Goal: Task Accomplishment & Management: Use online tool/utility

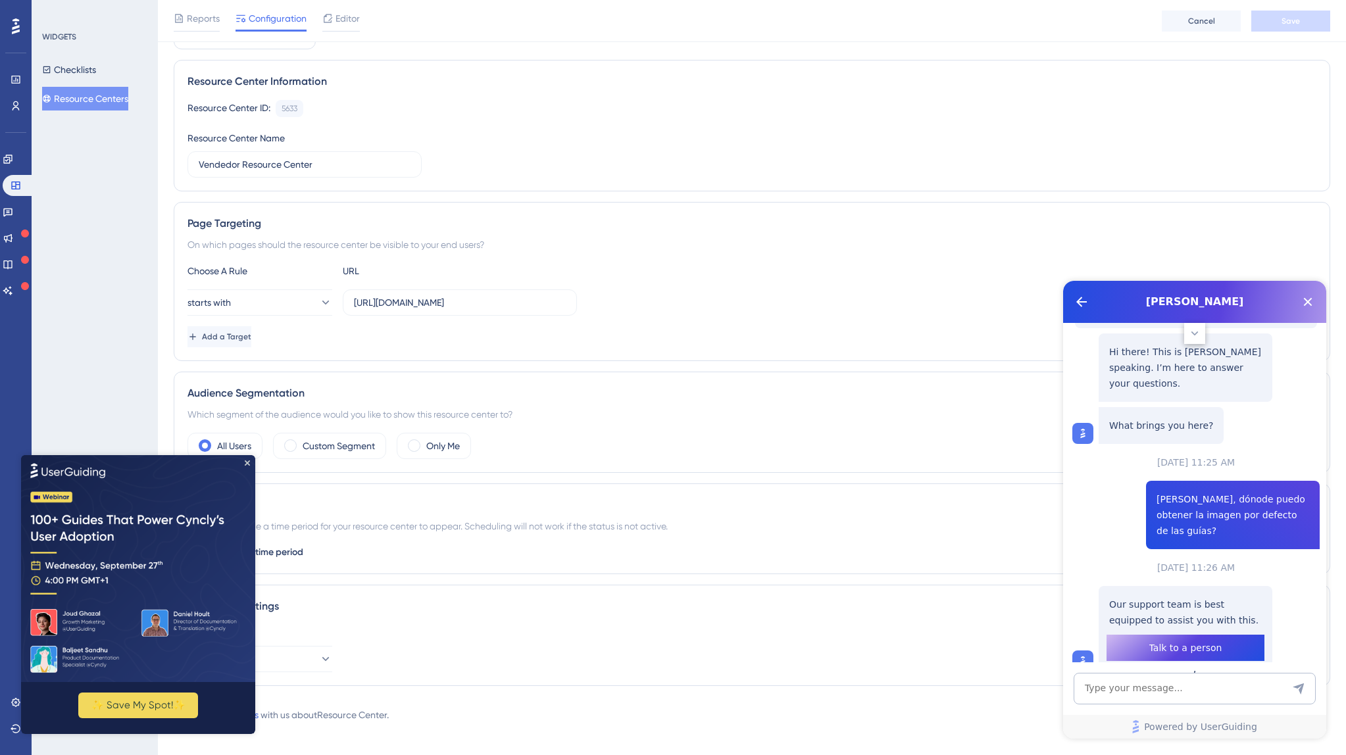
scroll to position [105, 0]
click at [1187, 643] on span "Talk to a person" at bounding box center [1185, 651] width 73 height 16
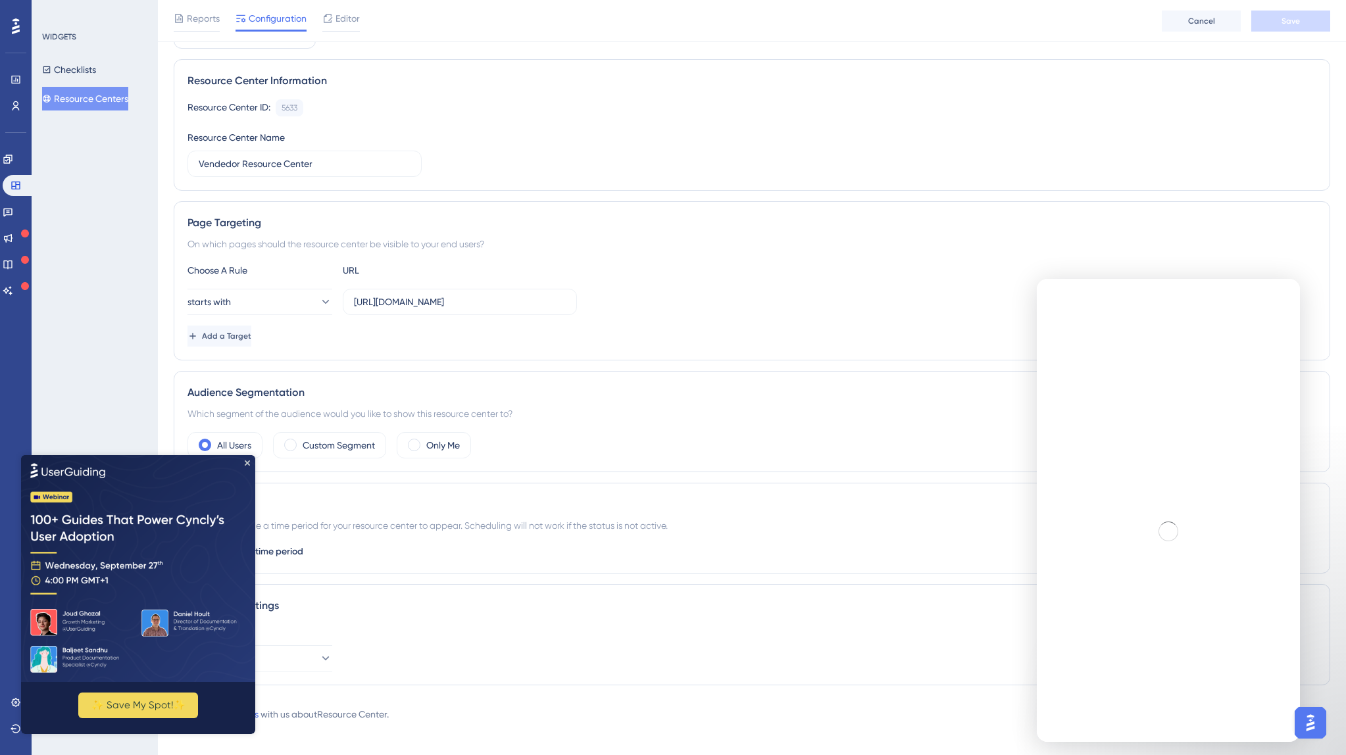
scroll to position [0, 0]
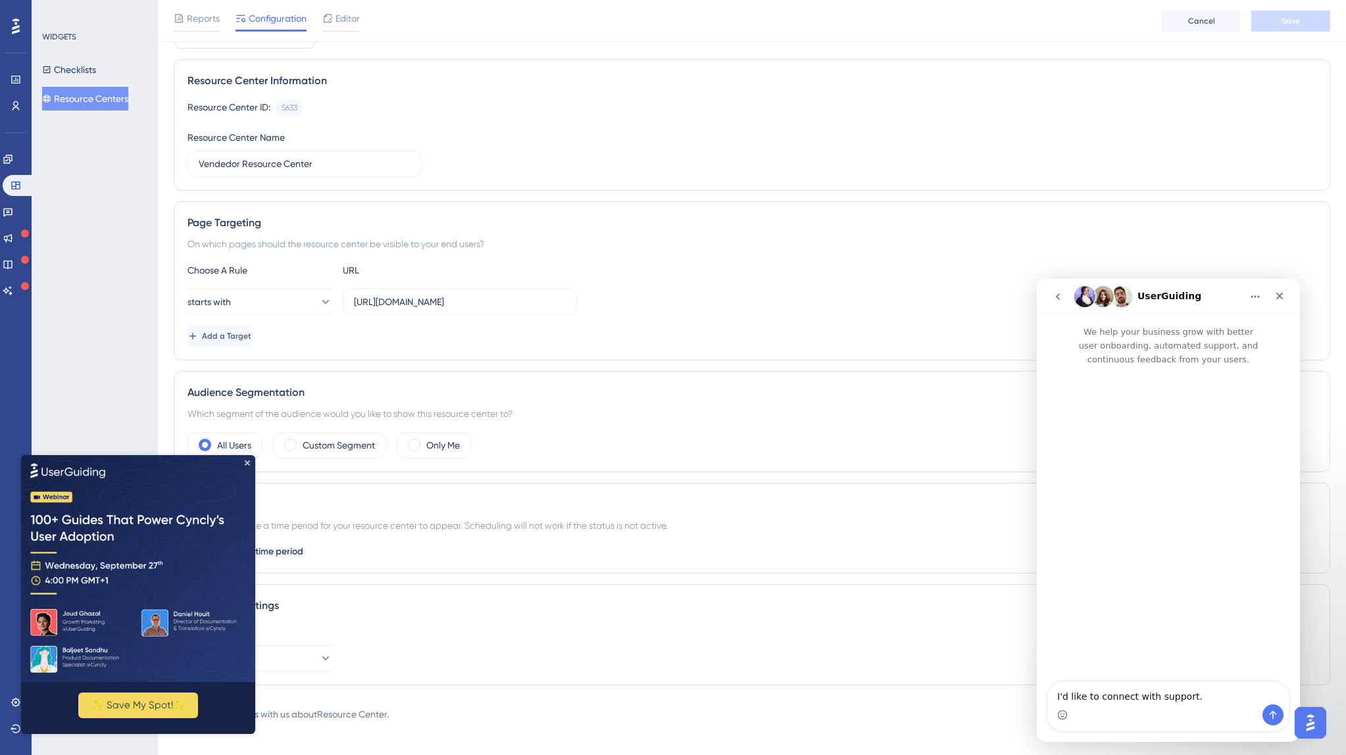
click at [251, 462] on img at bounding box center [138, 567] width 234 height 227
click at [1188, 697] on textarea "I'd like to connect with support." at bounding box center [1168, 693] width 241 height 22
click at [251, 460] on img at bounding box center [138, 567] width 234 height 227
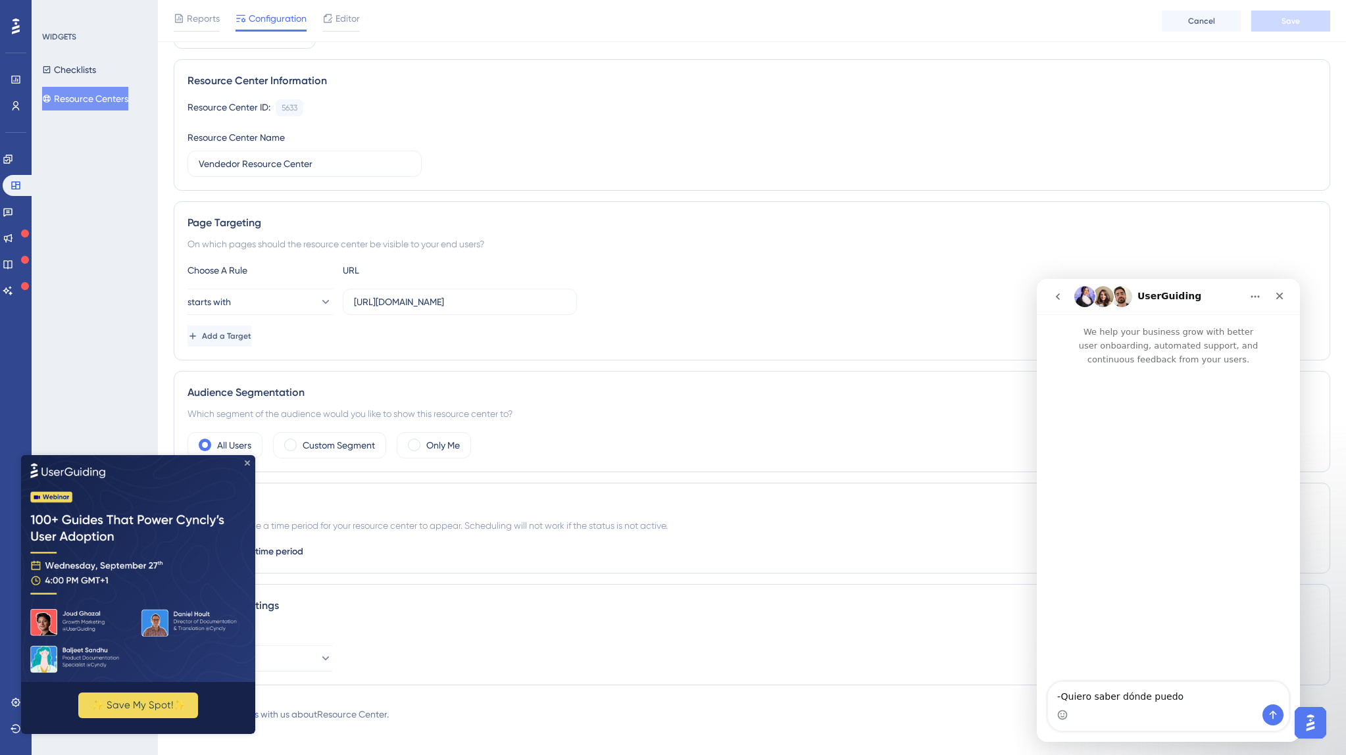
click at [245, 462] on icon "Close Preview" at bounding box center [247, 462] width 5 height 5
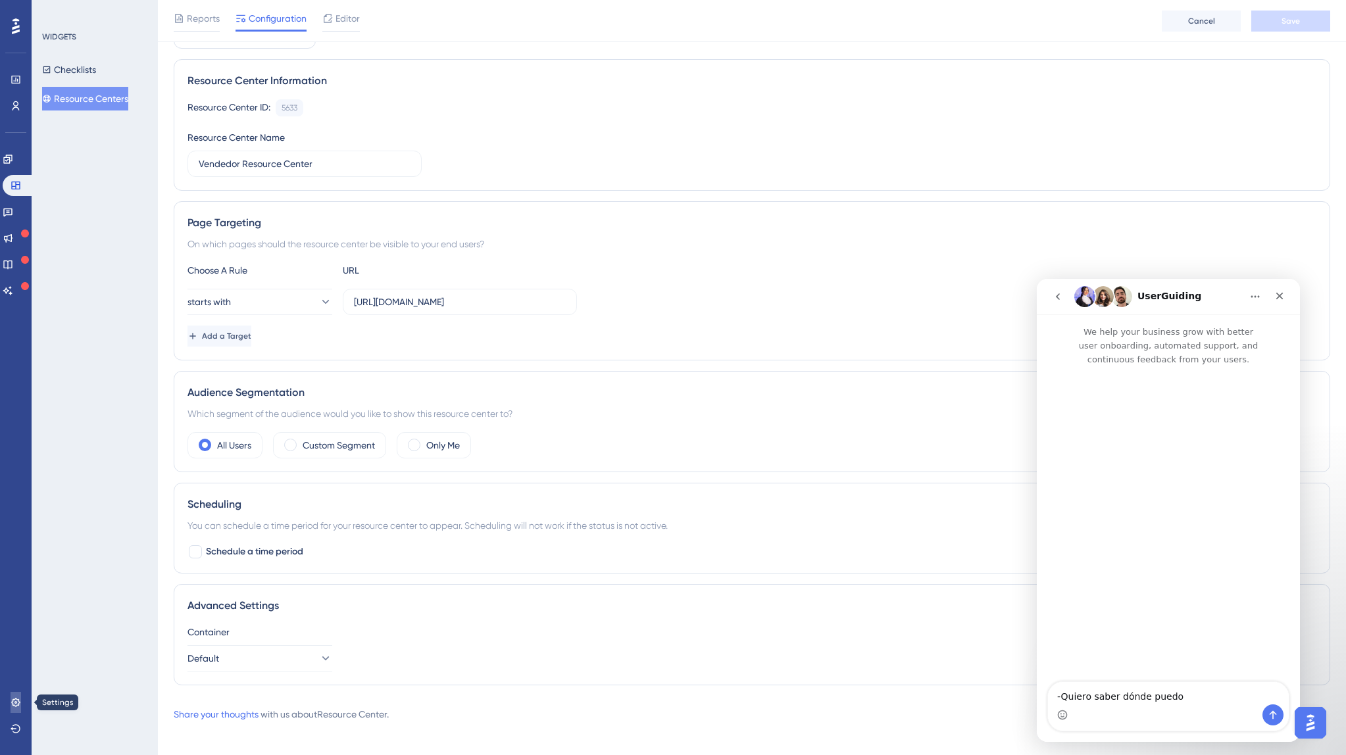
click at [17, 710] on link at bounding box center [16, 702] width 11 height 21
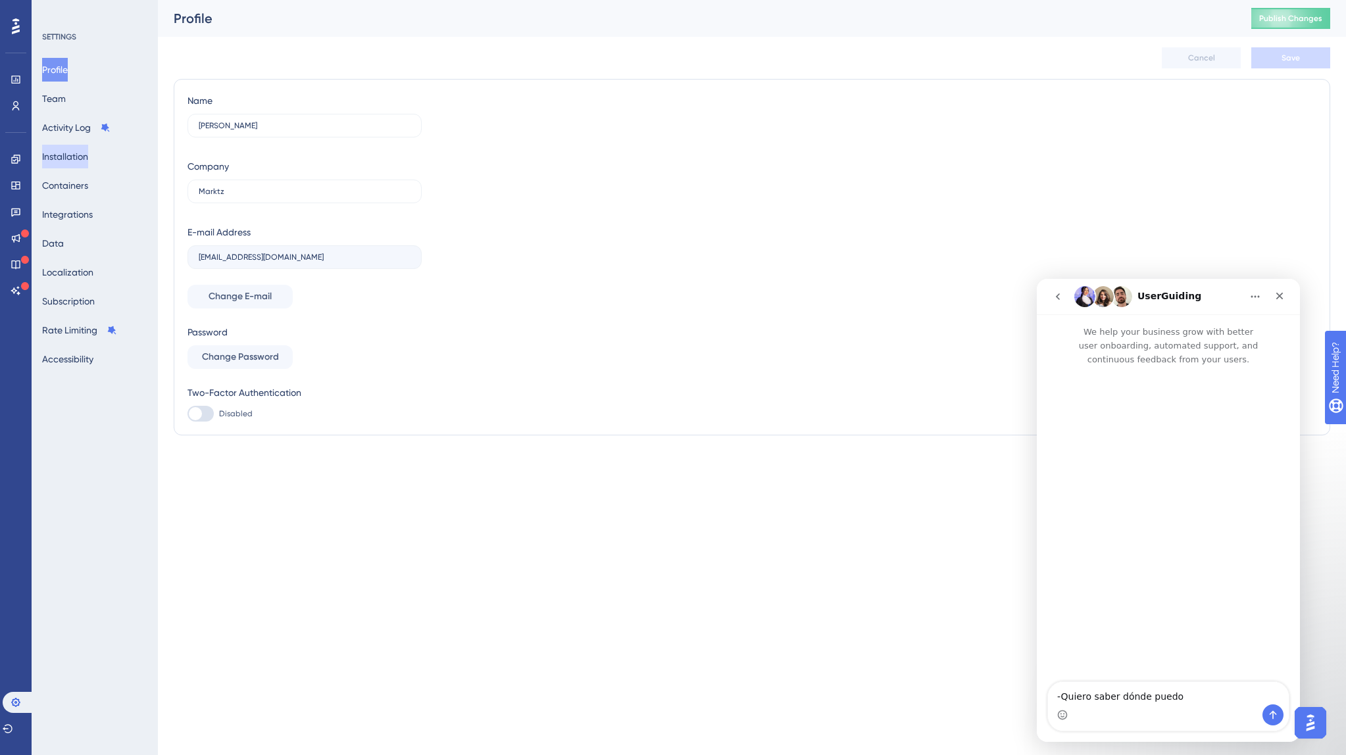
click at [62, 153] on button "Installation" at bounding box center [65, 157] width 46 height 24
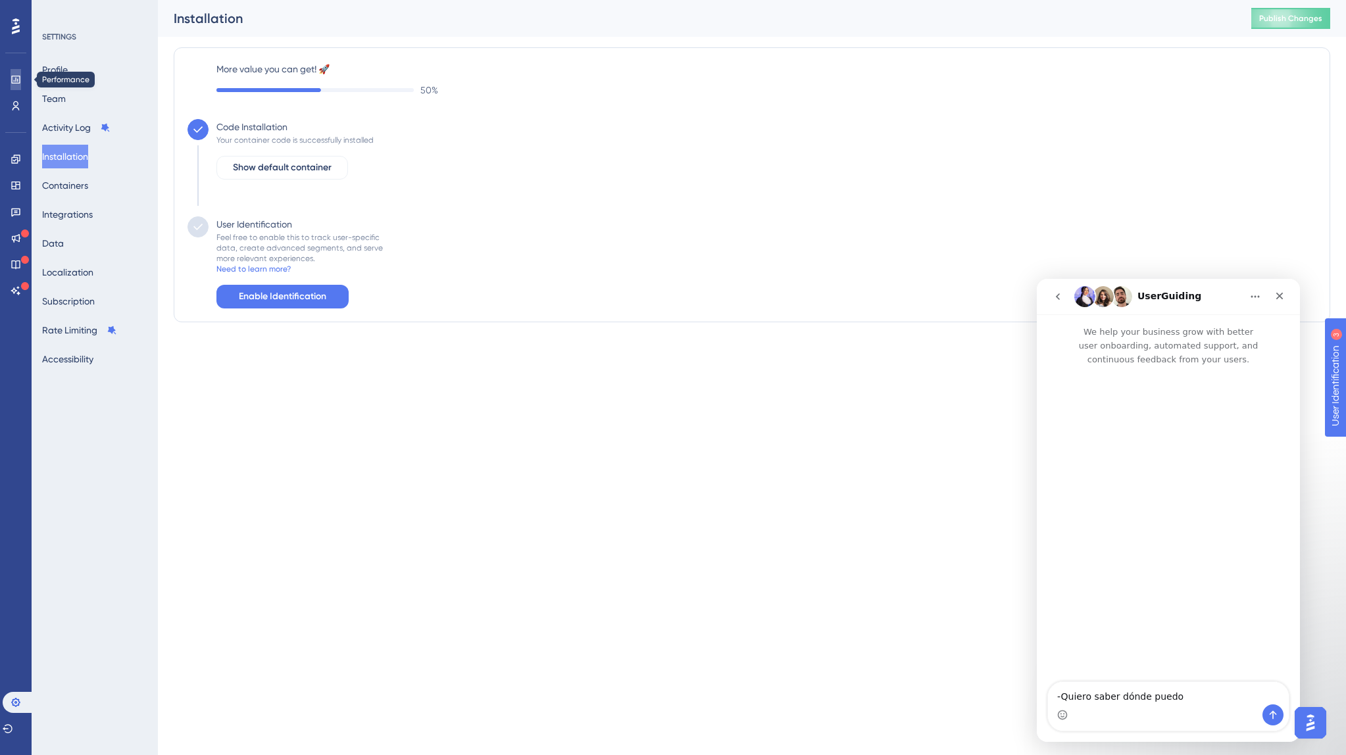
click at [12, 77] on icon at bounding box center [16, 79] width 11 height 11
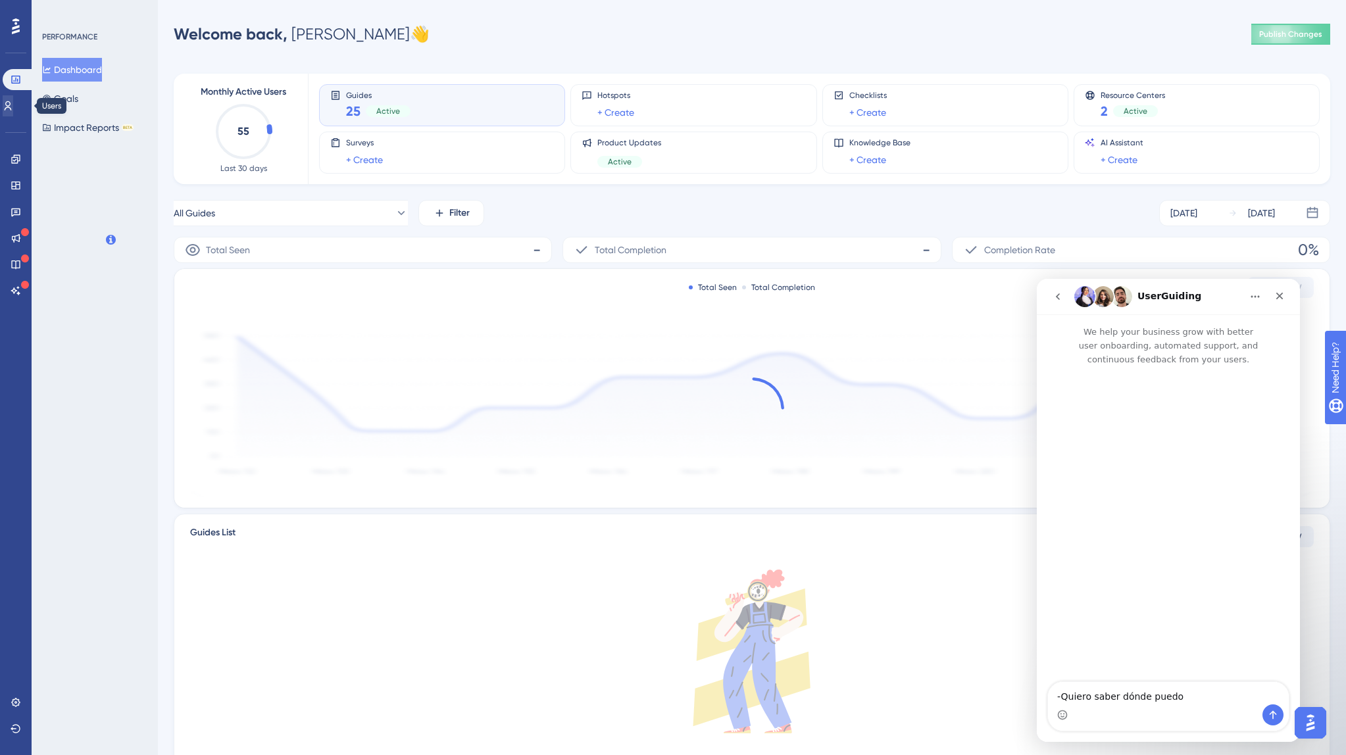
scroll to position [3, 0]
click at [13, 114] on link at bounding box center [8, 105] width 11 height 21
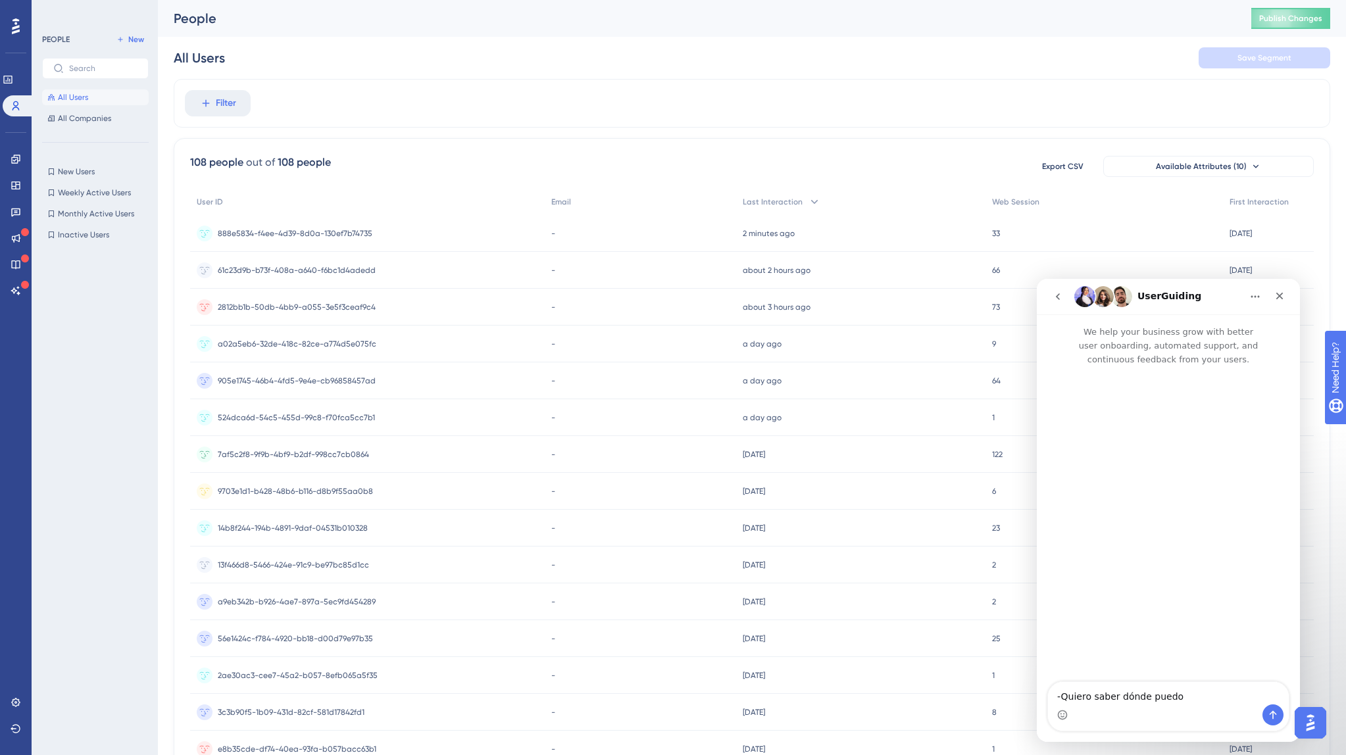
scroll to position [1, 0]
click at [13, 84] on icon at bounding box center [8, 79] width 11 height 11
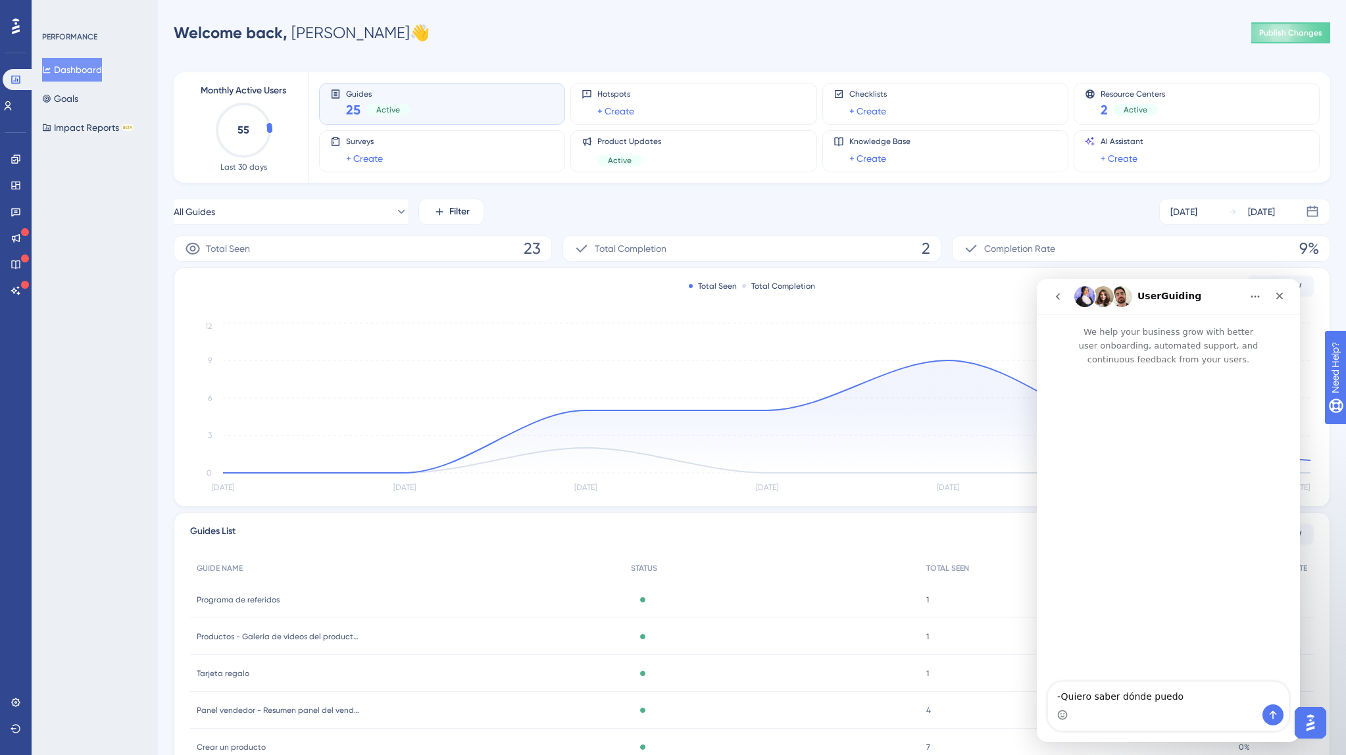
scroll to position [2, 0]
click at [80, 66] on button "Dashboard" at bounding box center [72, 70] width 60 height 24
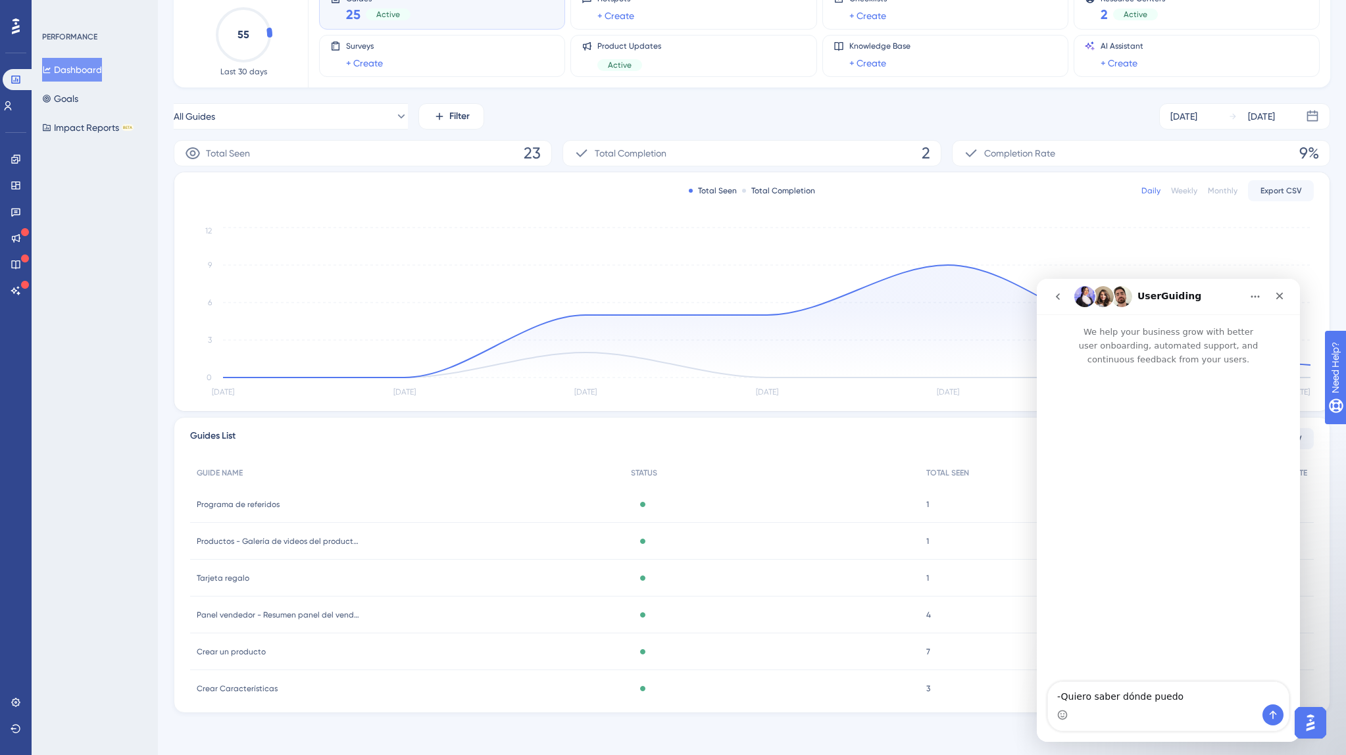
scroll to position [96, 0]
click at [13, 110] on link at bounding box center [8, 105] width 11 height 21
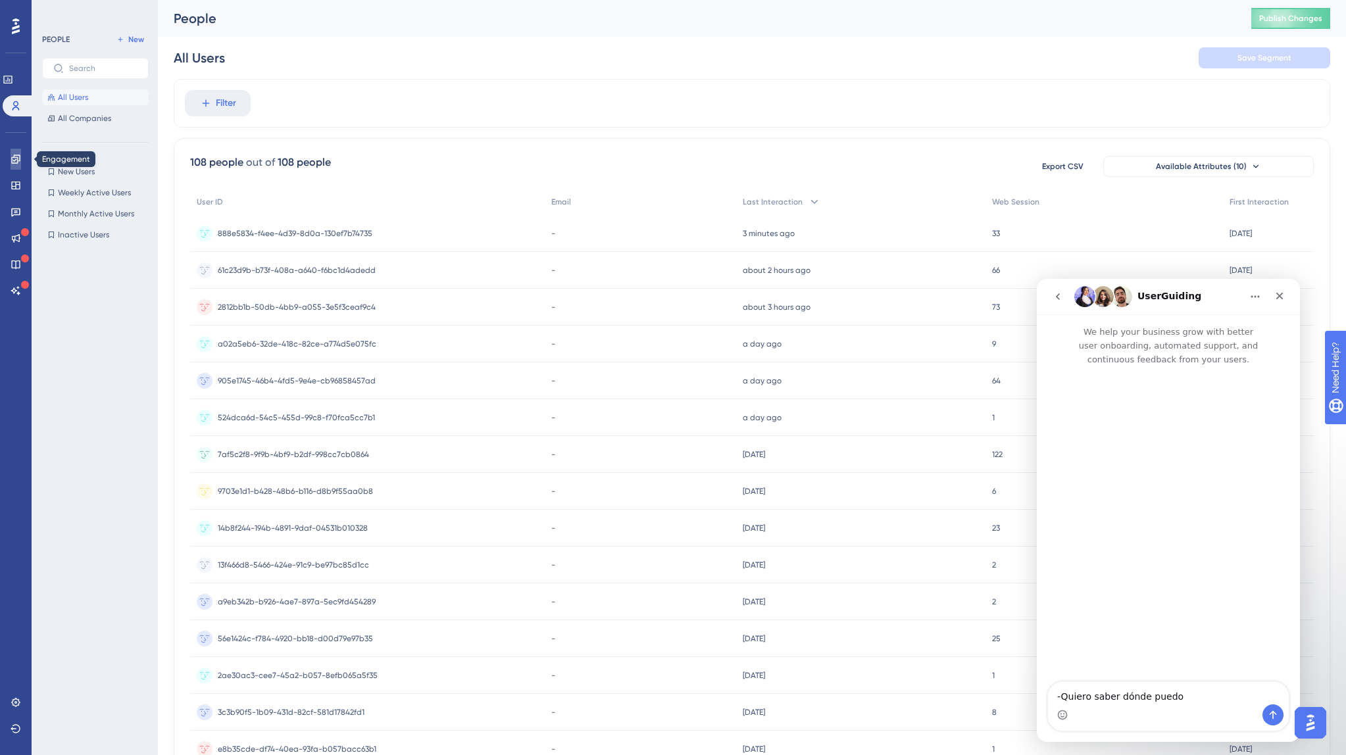
click at [20, 159] on icon at bounding box center [16, 159] width 11 height 11
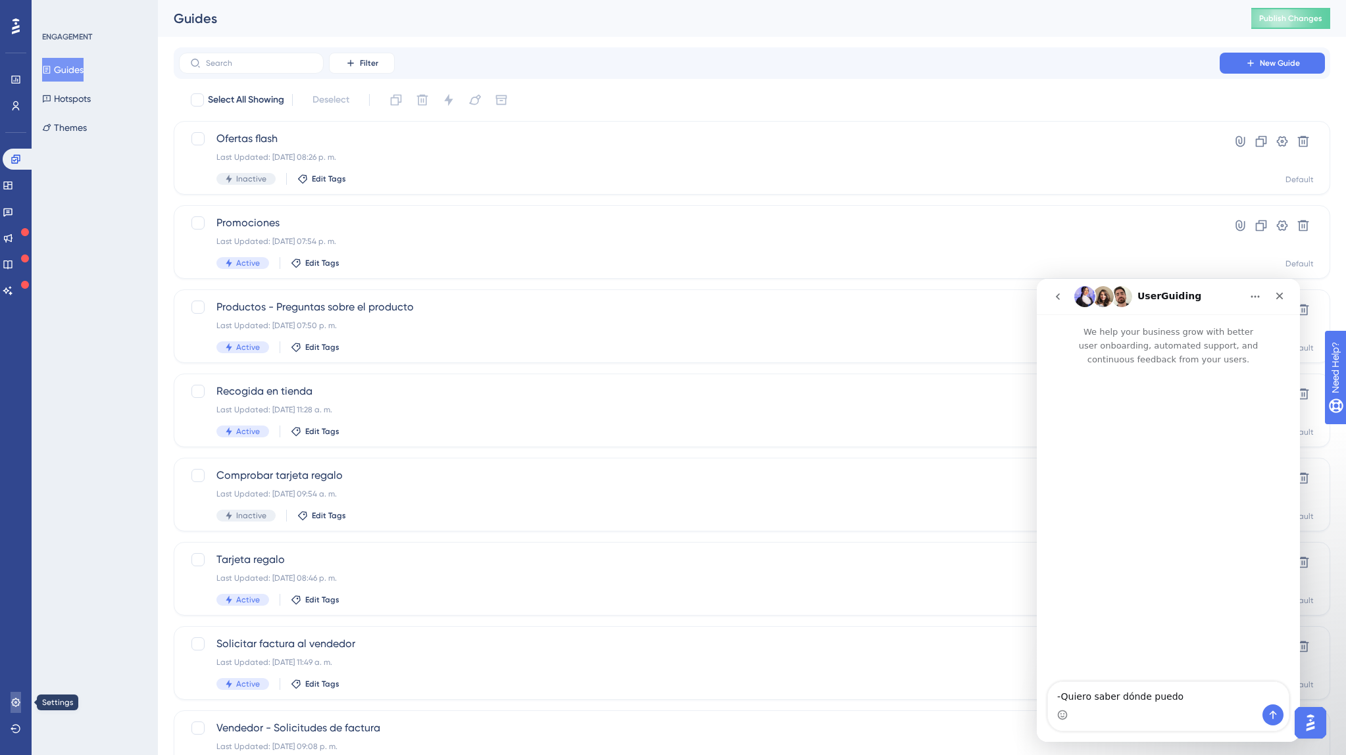
click at [11, 701] on icon at bounding box center [16, 702] width 11 height 11
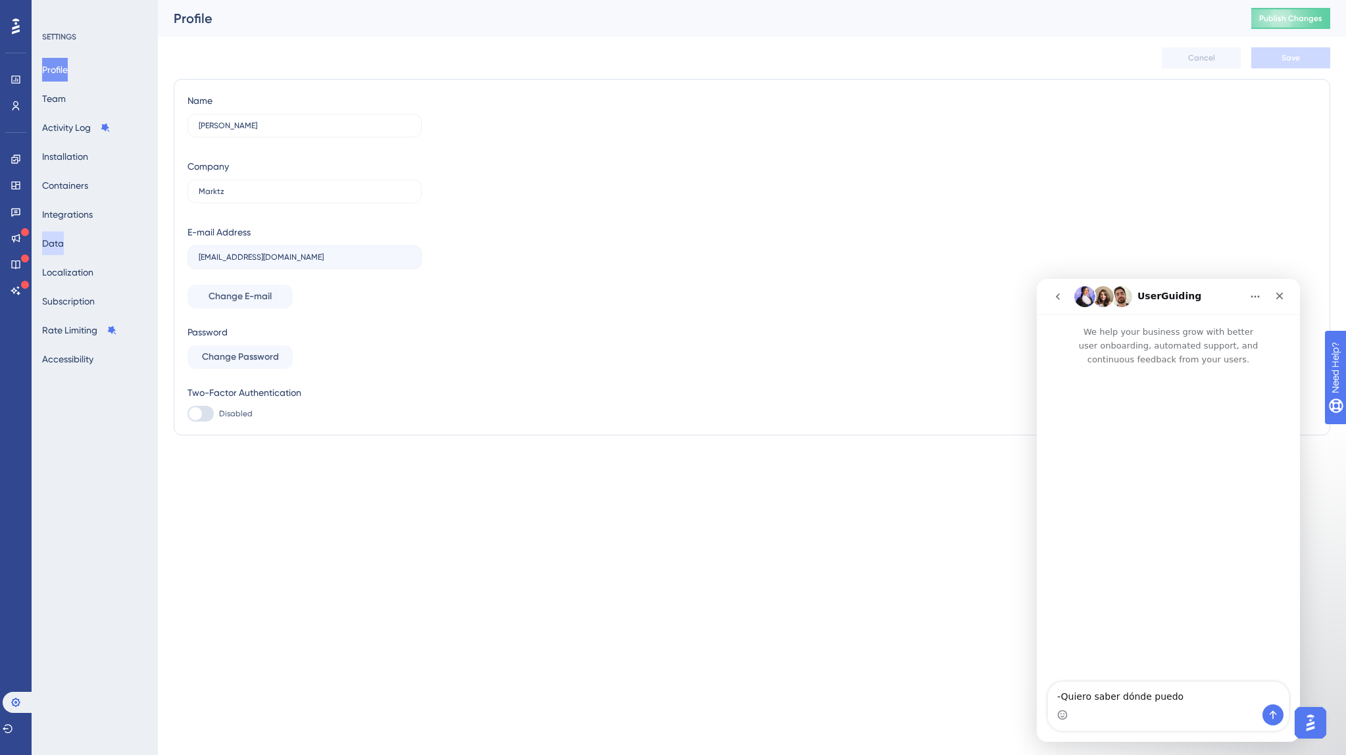
click at [64, 245] on button "Data" at bounding box center [53, 244] width 22 height 24
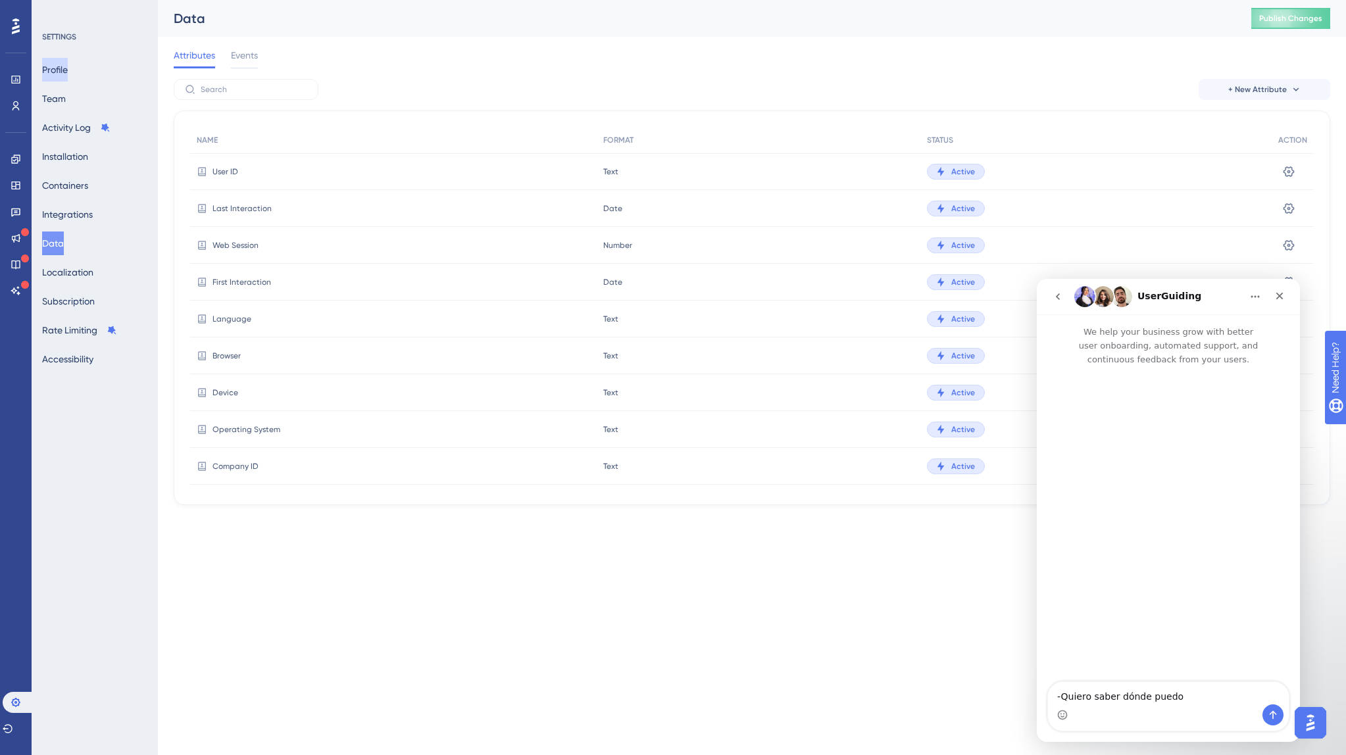
click at [68, 71] on button "Profile" at bounding box center [55, 70] width 26 height 24
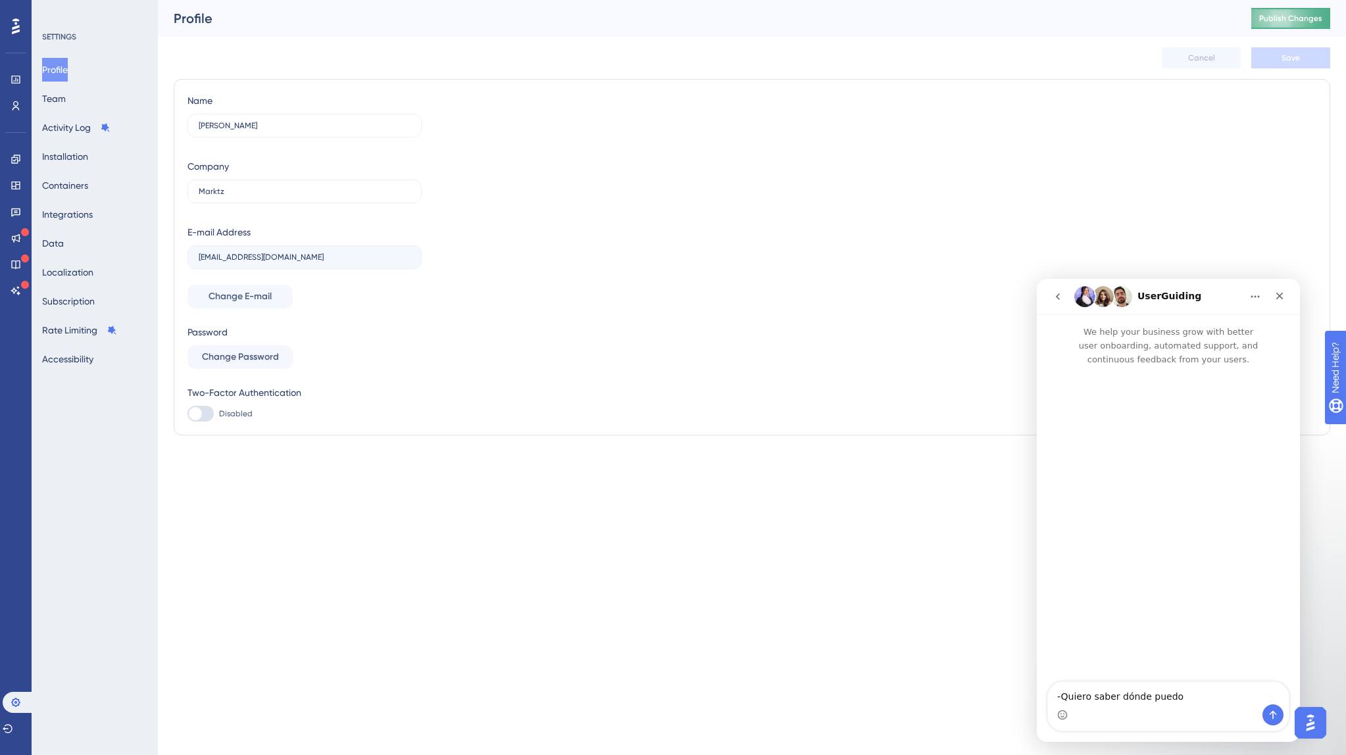
click at [1292, 18] on span "Publish Changes" at bounding box center [1290, 18] width 63 height 11
click at [67, 212] on button "Integrations" at bounding box center [67, 215] width 51 height 24
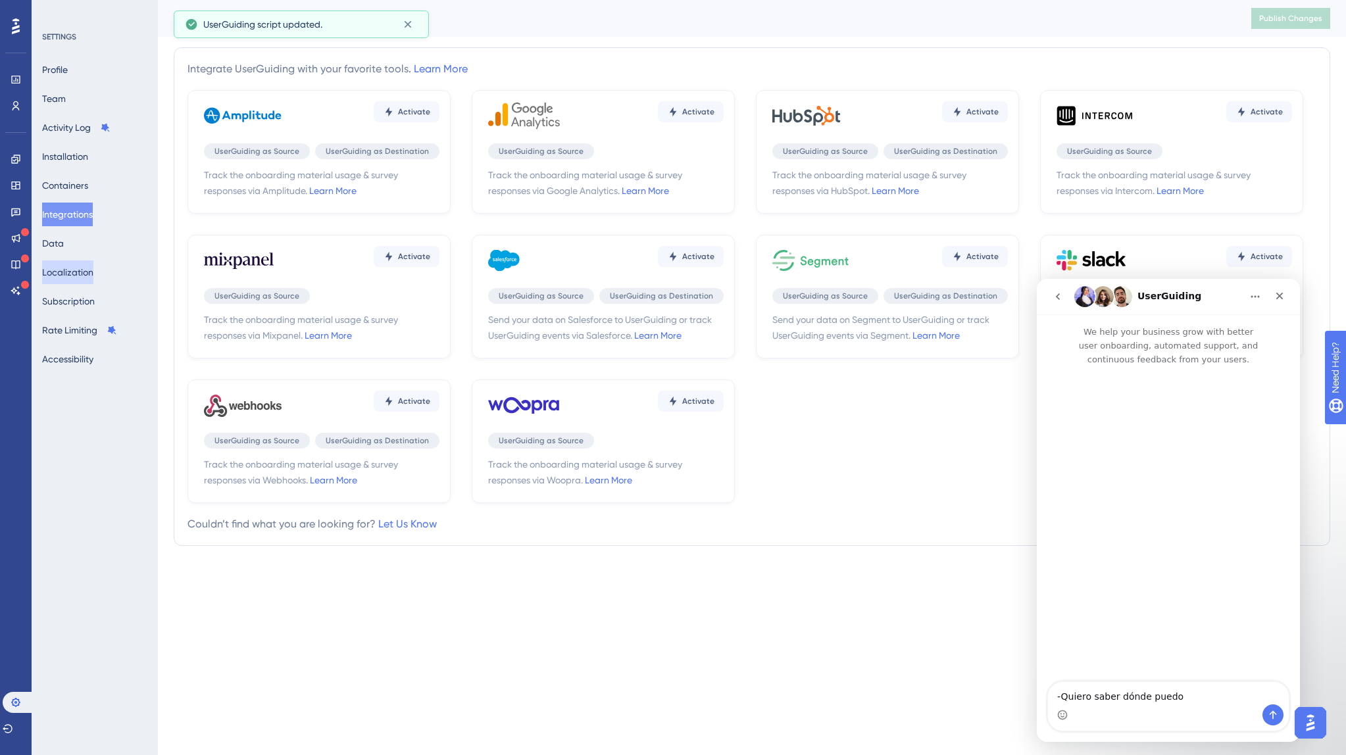
click at [69, 262] on button "Localization" at bounding box center [67, 272] width 51 height 24
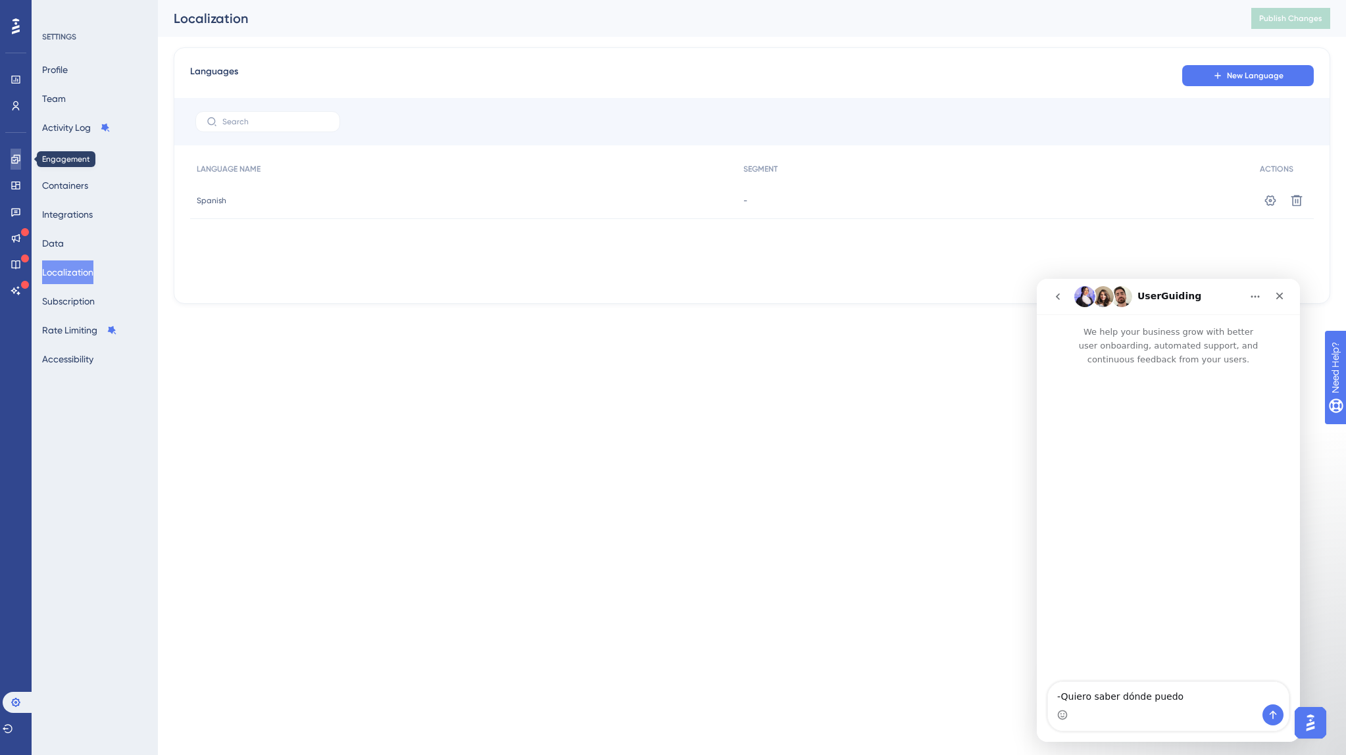
click at [16, 161] on icon at bounding box center [16, 159] width 11 height 11
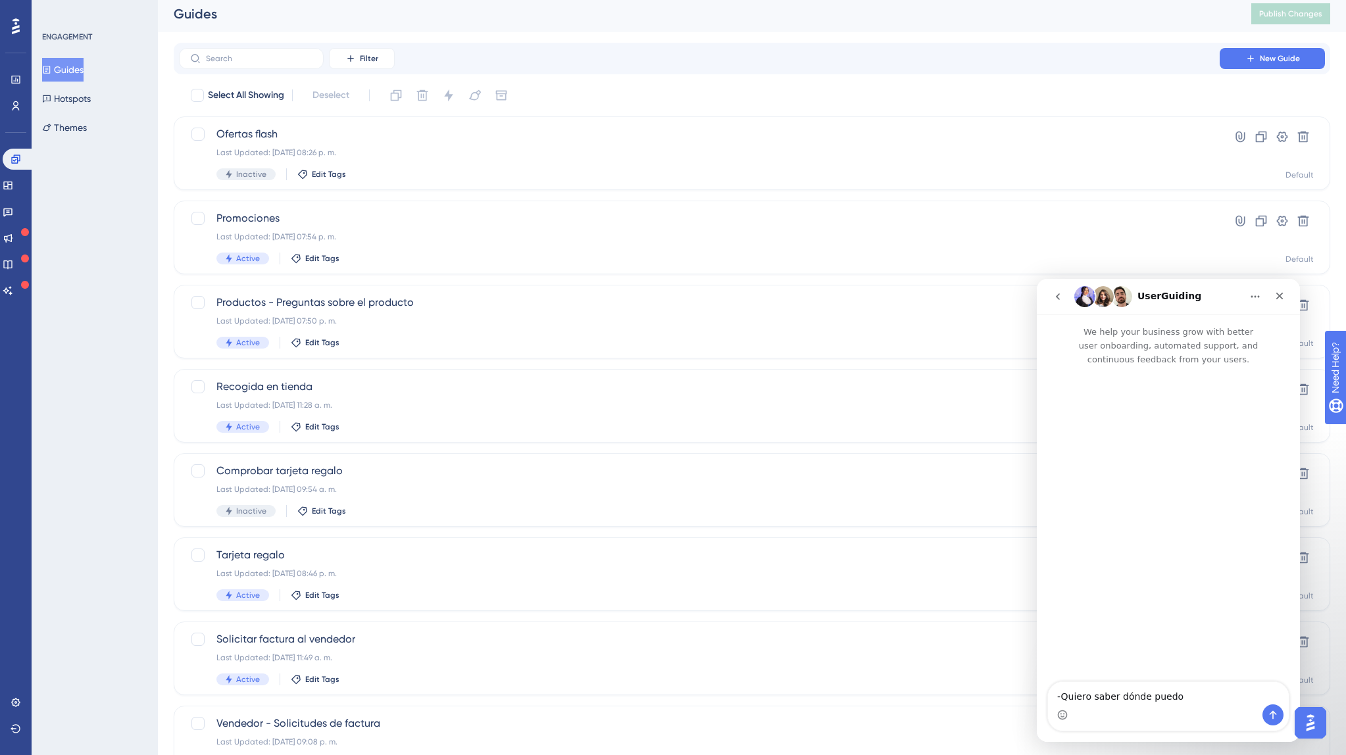
scroll to position [1, 0]
click at [77, 134] on button "Themes" at bounding box center [64, 128] width 45 height 24
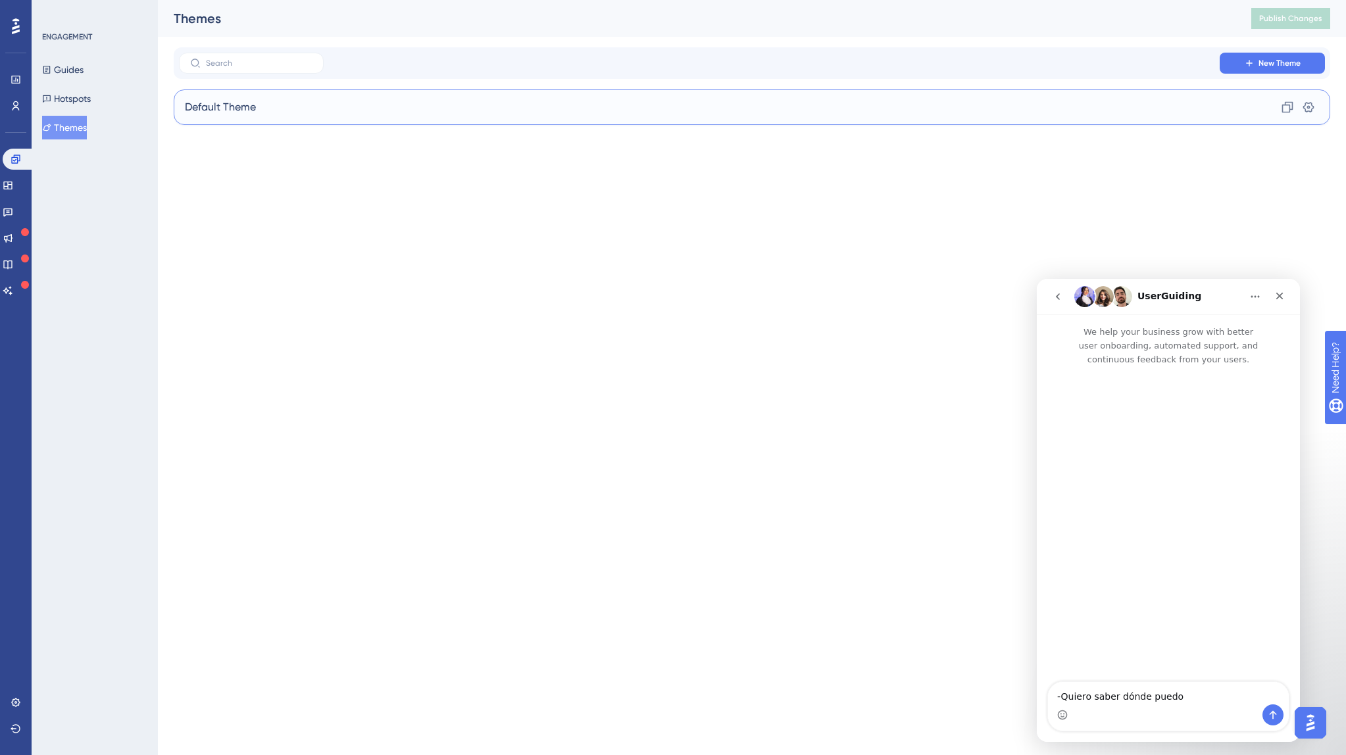
click at [456, 114] on div "Default Theme Clone Settings" at bounding box center [752, 107] width 1156 height 36
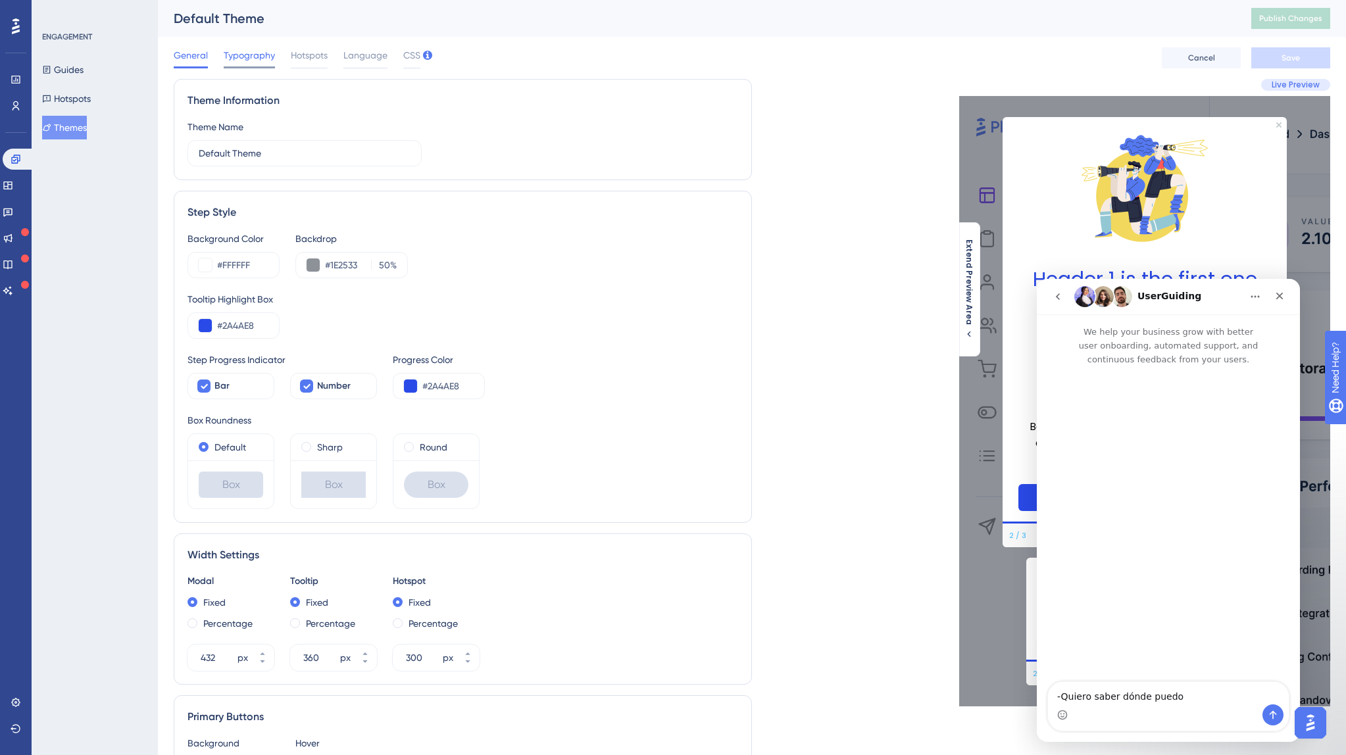
click at [256, 52] on span "Typography" at bounding box center [249, 55] width 51 height 16
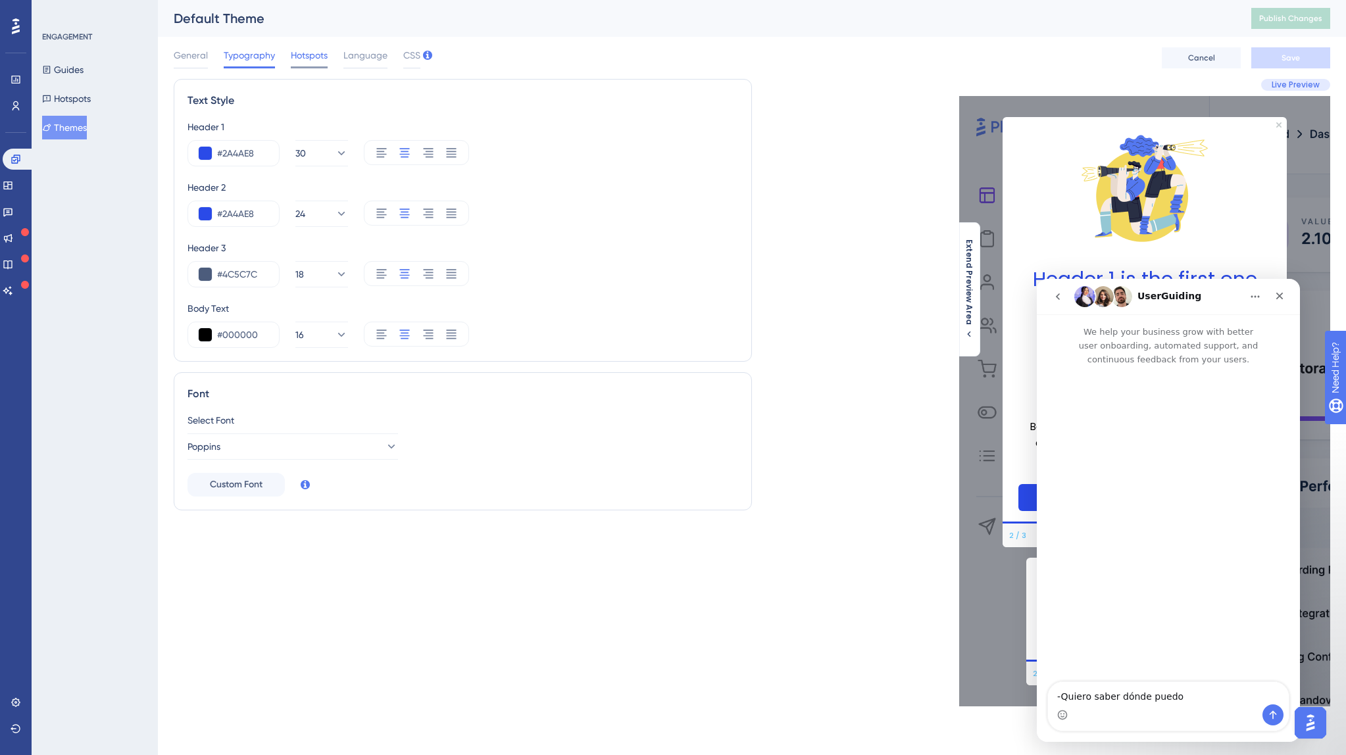
click at [310, 61] on span "Hotspots" at bounding box center [309, 55] width 37 height 16
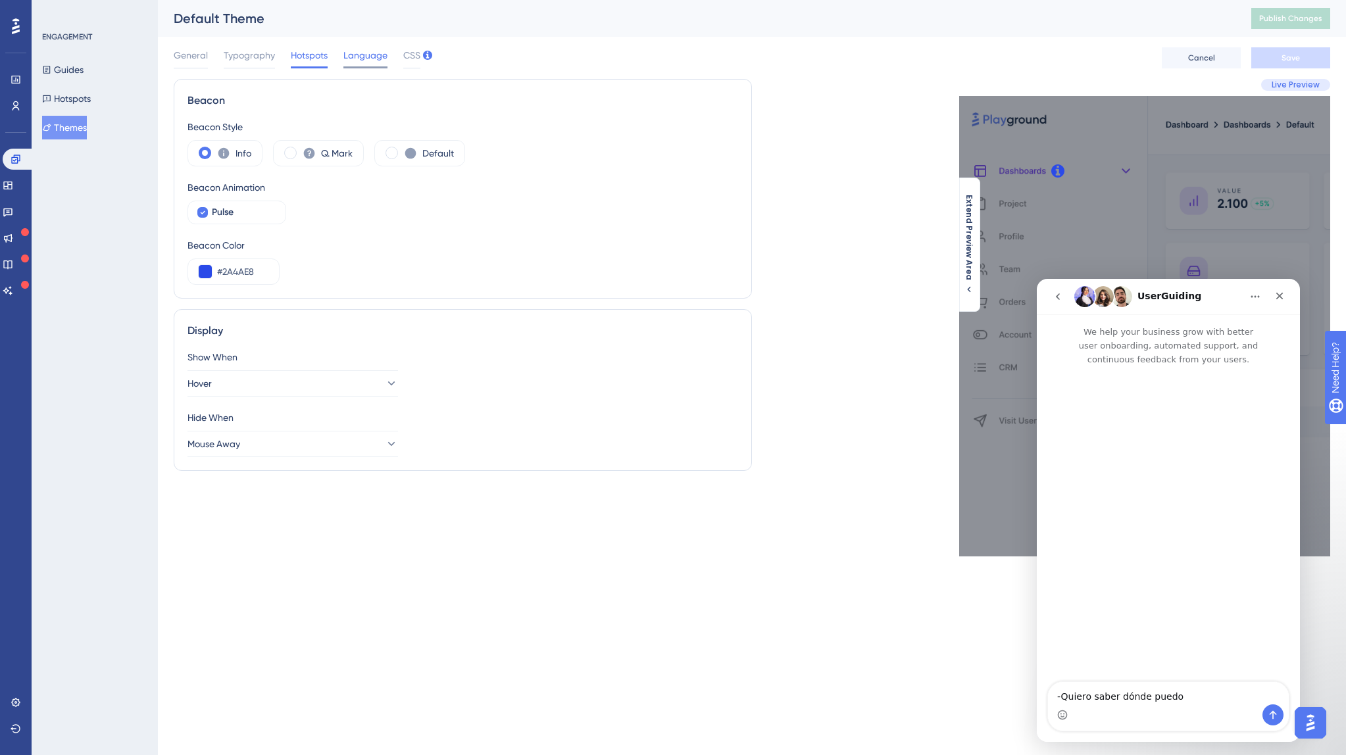
click at [371, 61] on span "Language" at bounding box center [365, 55] width 44 height 16
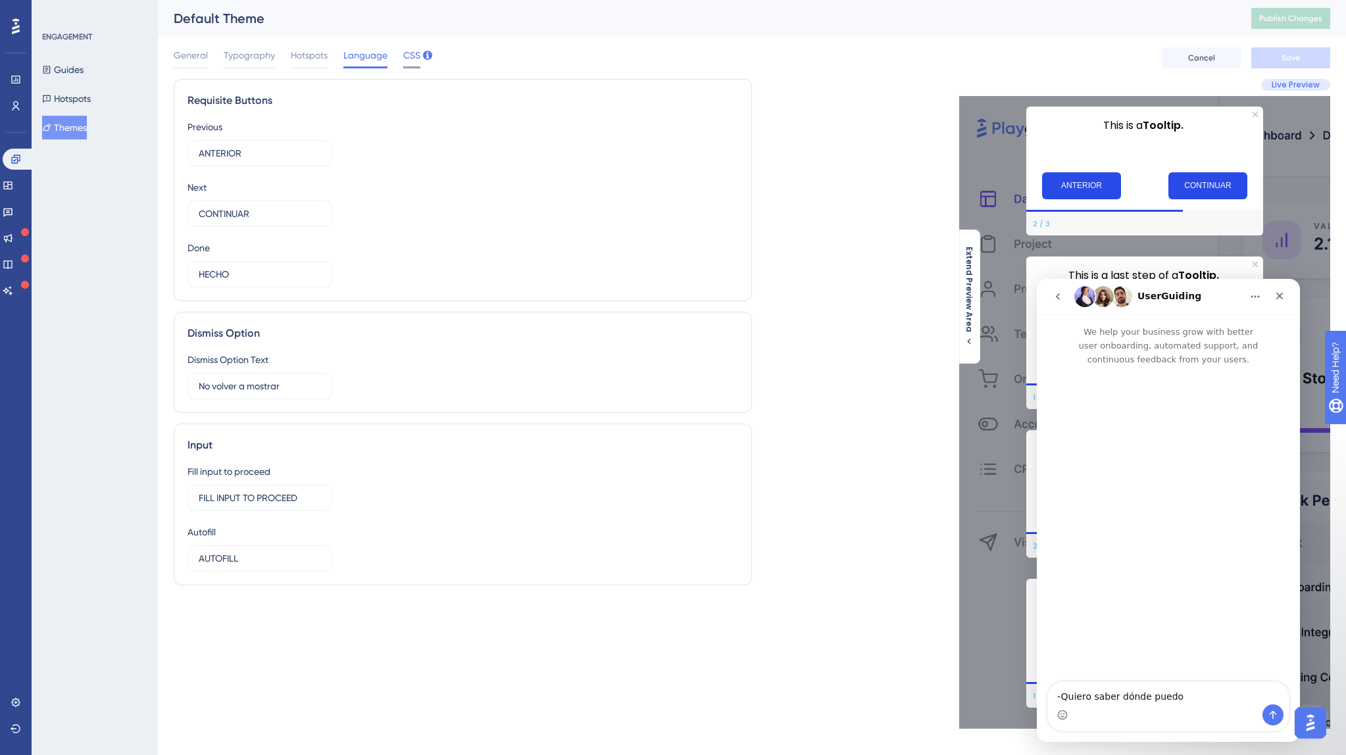
click at [418, 59] on span "CSS" at bounding box center [411, 55] width 17 height 16
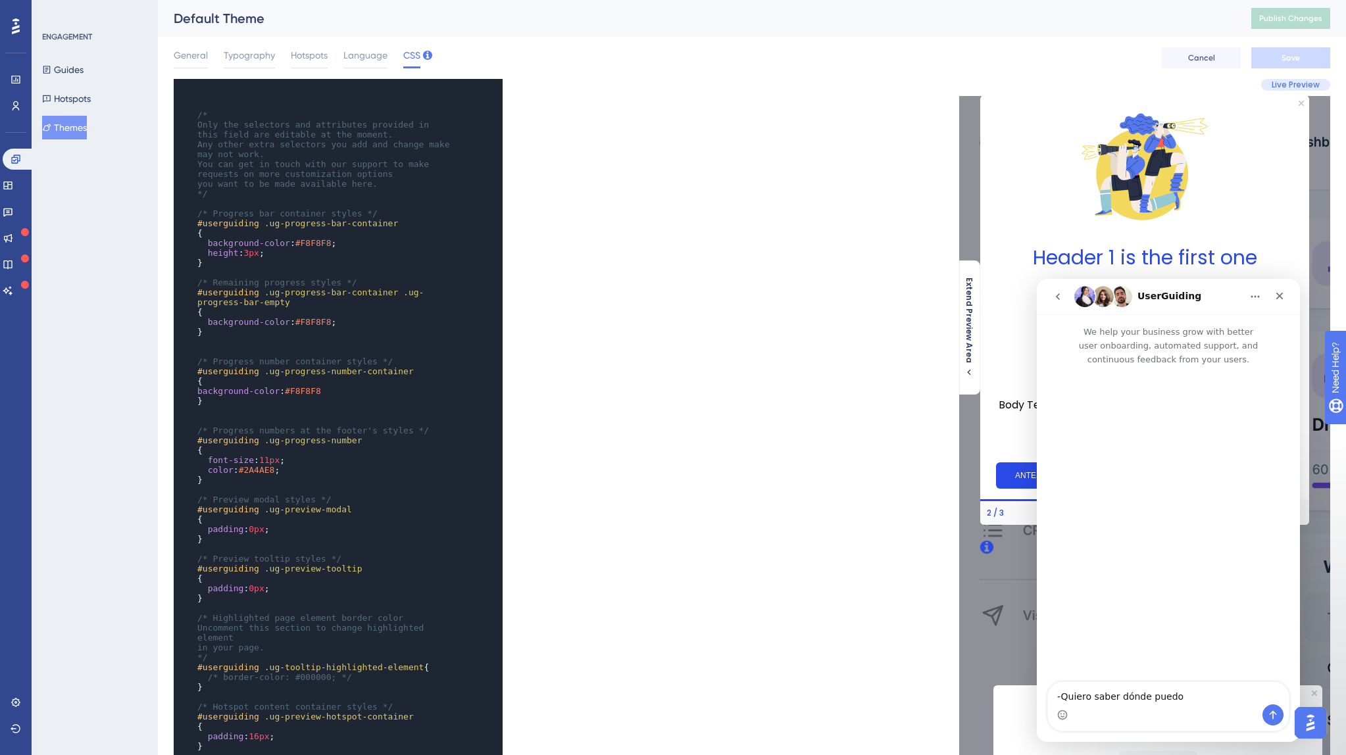
click at [418, 59] on span "CSS" at bounding box center [411, 55] width 17 height 16
click at [1229, 700] on textarea "-Quiero saber dónde puedo" at bounding box center [1168, 693] width 241 height 22
type textarea "-Quiero saber dónde puedo obtener y cambiar la imagen que aparece en las guías?"
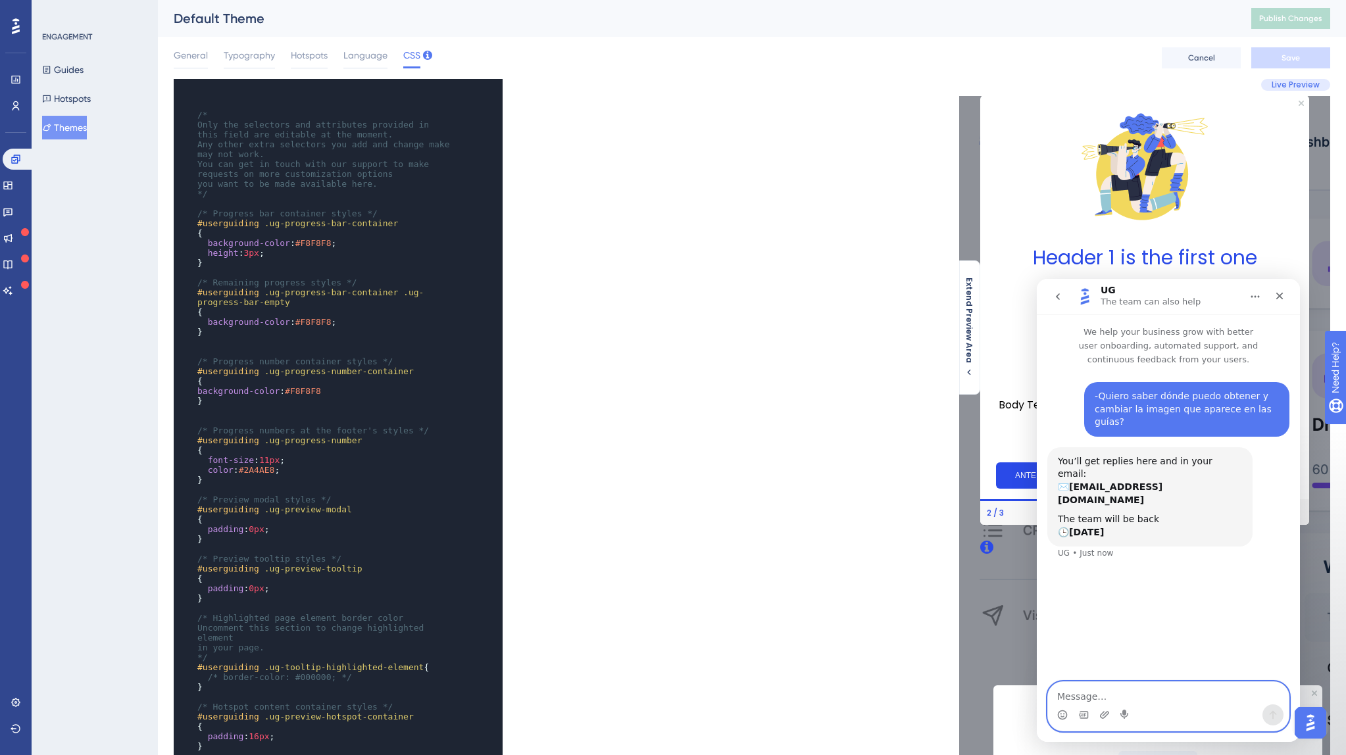
scroll to position [1, 0]
click at [13, 183] on icon at bounding box center [8, 185] width 11 height 11
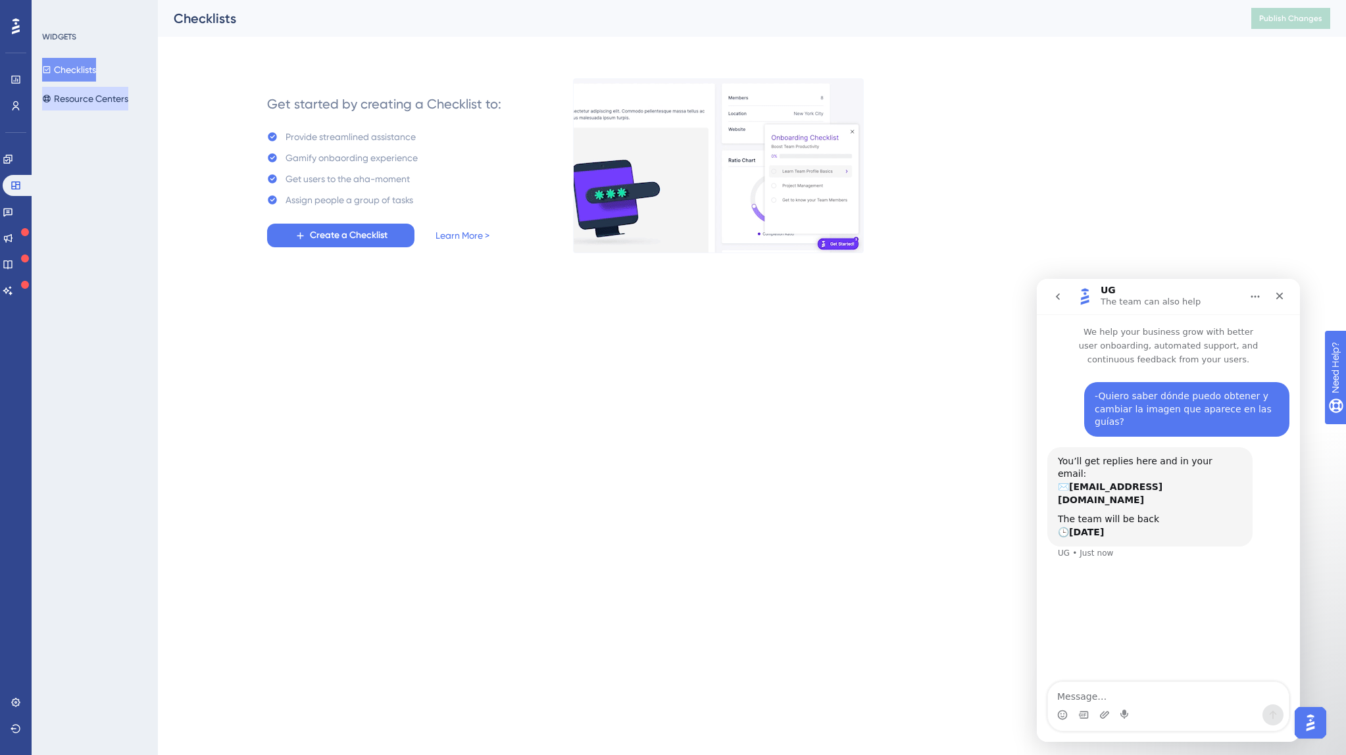
click at [90, 97] on button "Resource Centers" at bounding box center [85, 99] width 86 height 24
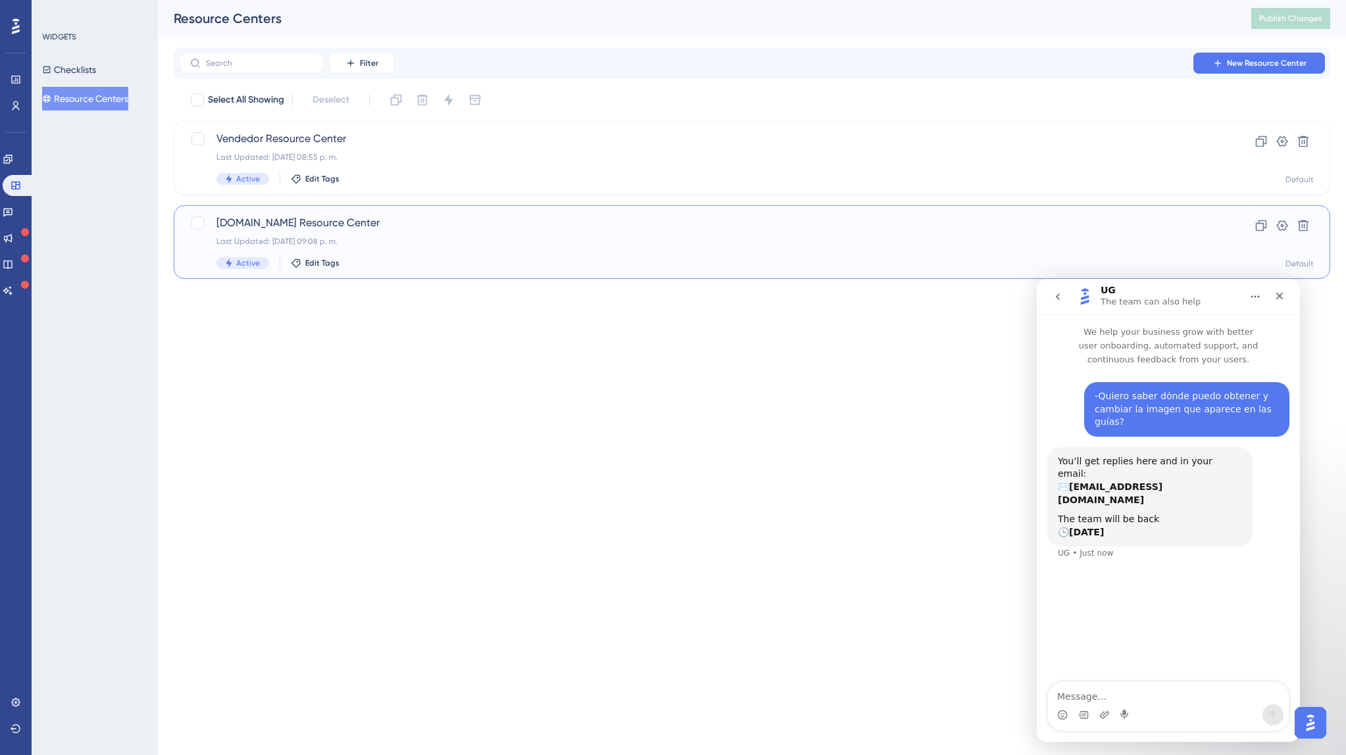
click at [232, 247] on div "[DOMAIN_NAME] Resource Center Last Updated: [DATE] 09:08 p. m. Active Edit Tags" at bounding box center [698, 242] width 965 height 54
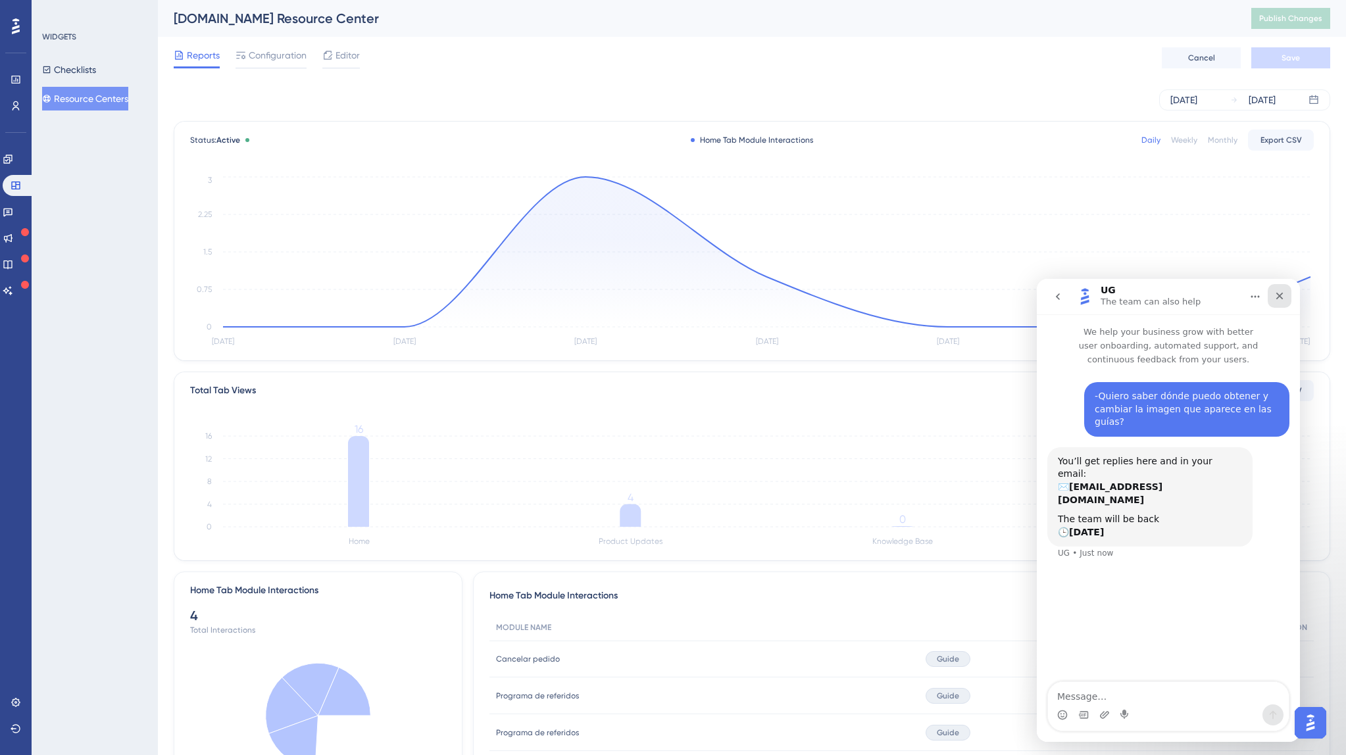
click at [1271, 296] on div "Close" at bounding box center [1279, 296] width 24 height 24
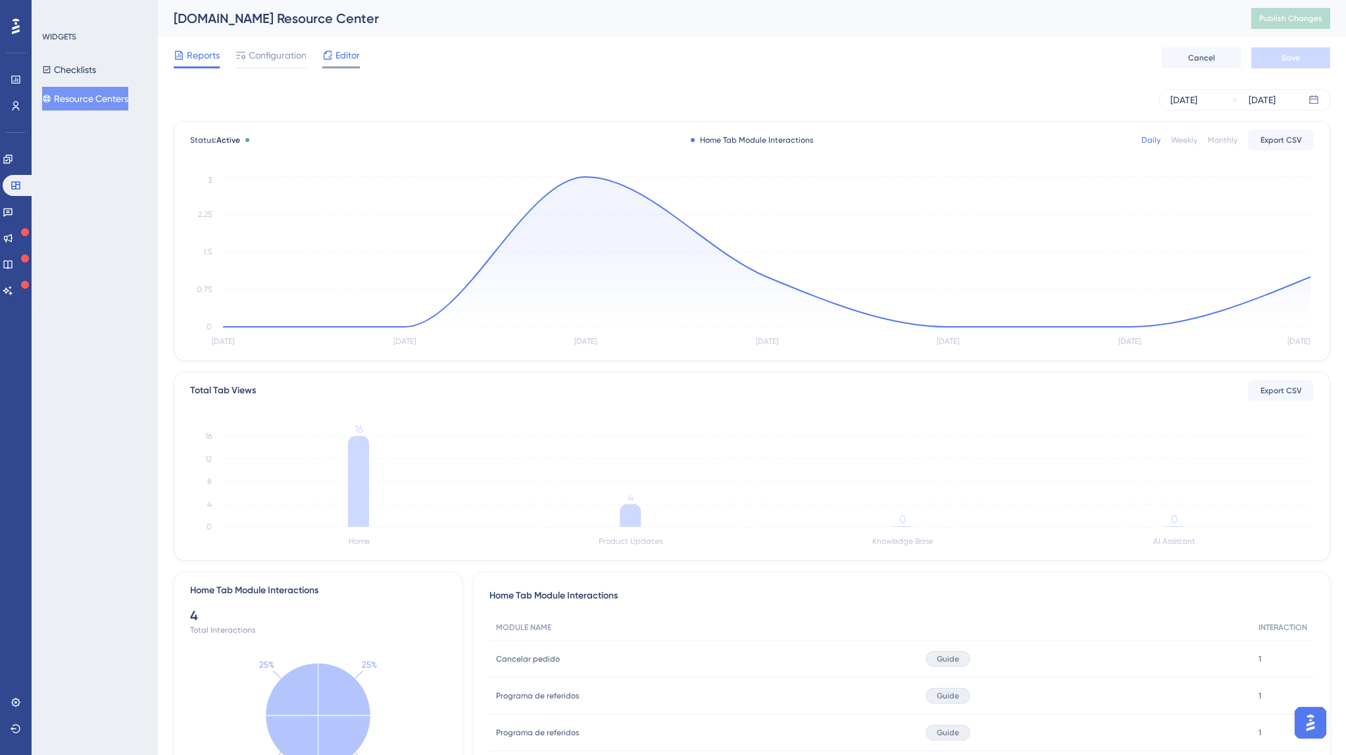
click at [333, 53] on div "Editor" at bounding box center [340, 55] width 37 height 16
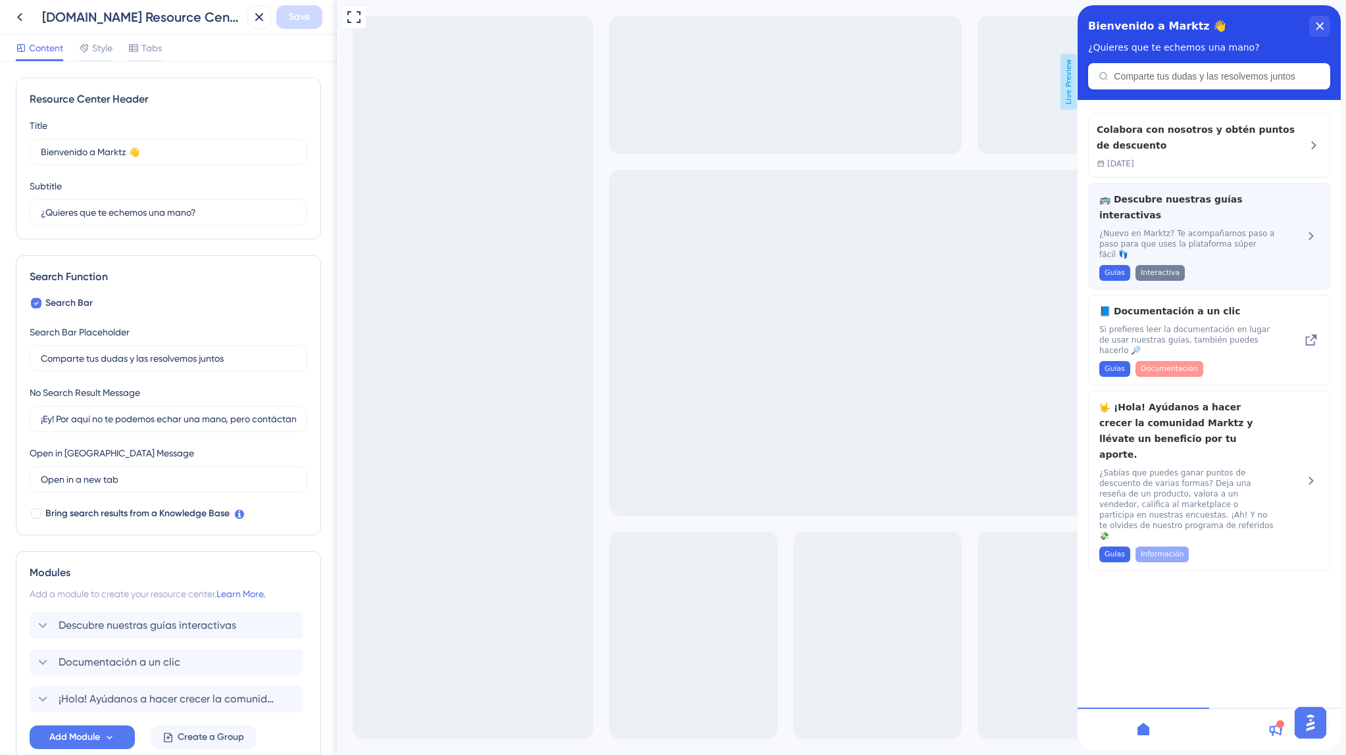
click at [1216, 211] on span "🚌 Descubre nuestras guías interactivas" at bounding box center [1176, 207] width 155 height 32
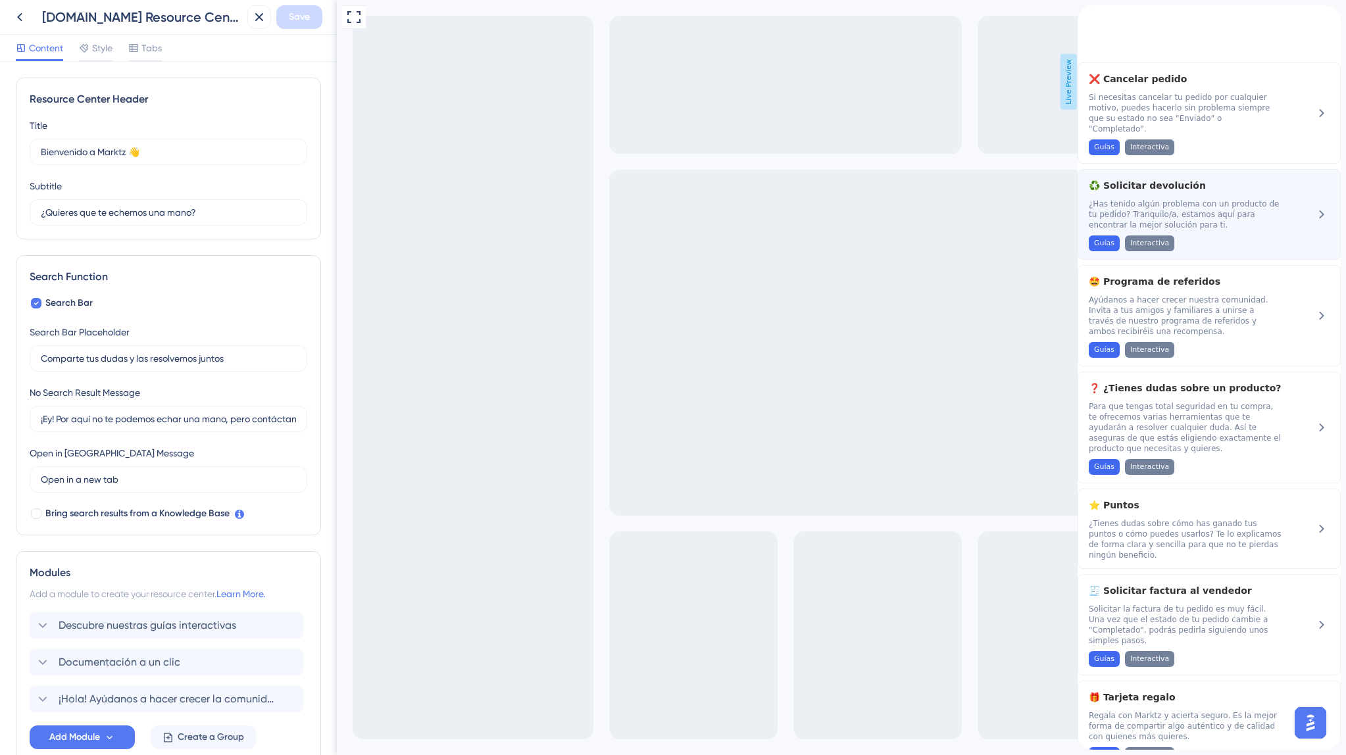
scroll to position [209, 0]
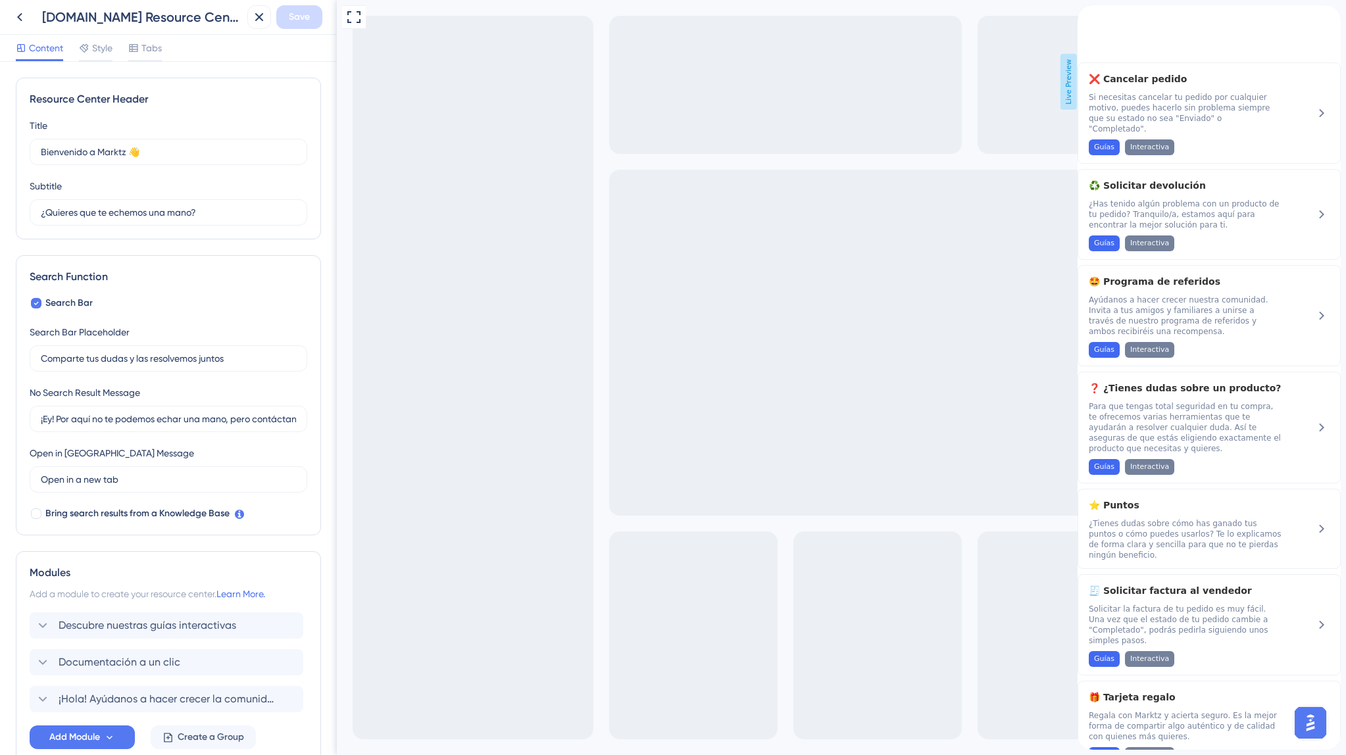
click at [1092, 25] on icon "close resource center" at bounding box center [1088, 28] width 7 height 7
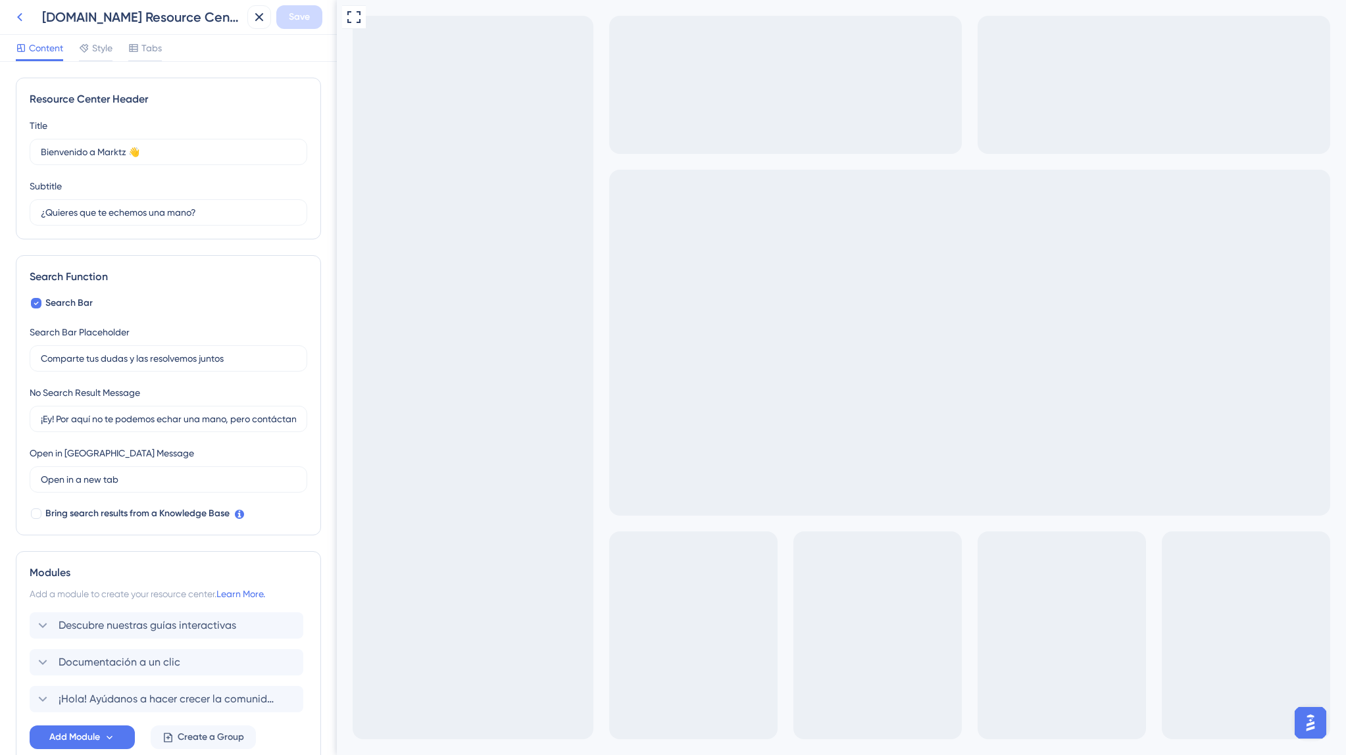
click at [9, 16] on button at bounding box center [20, 17] width 24 height 24
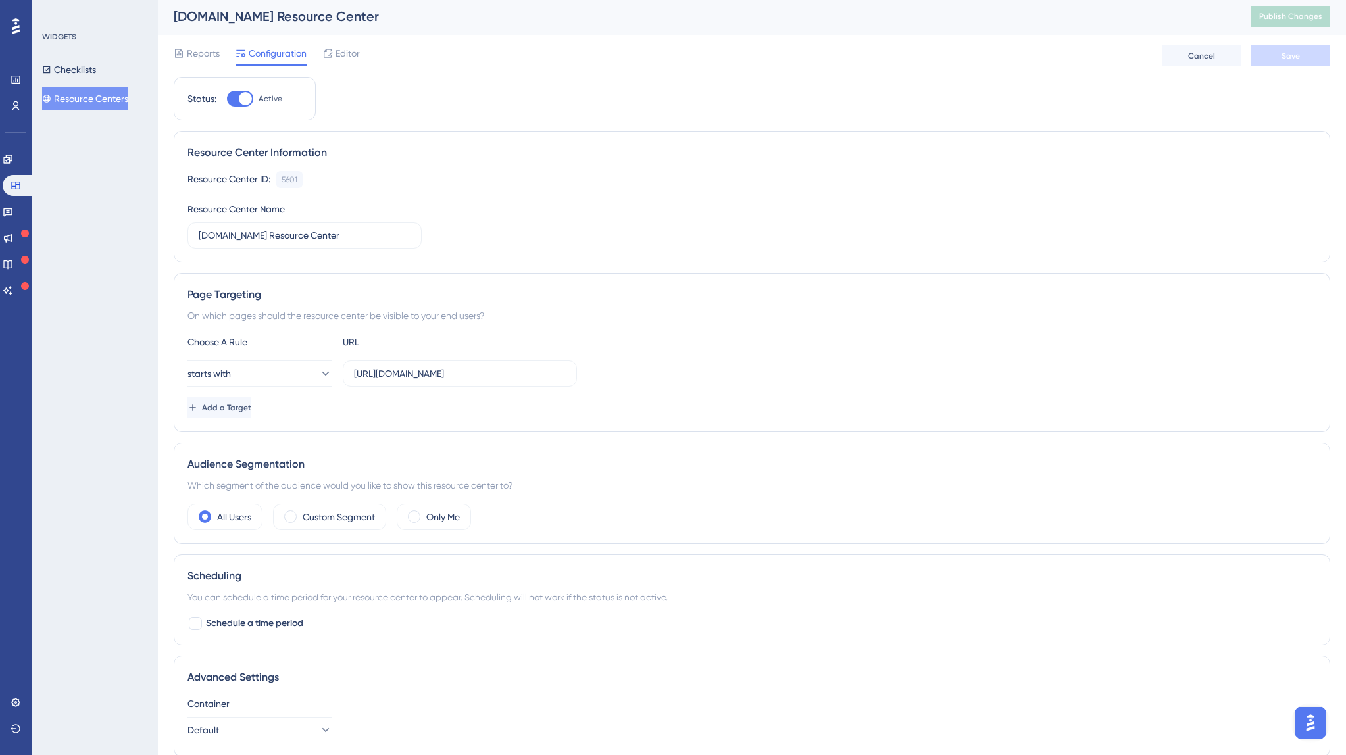
scroll to position [7, 0]
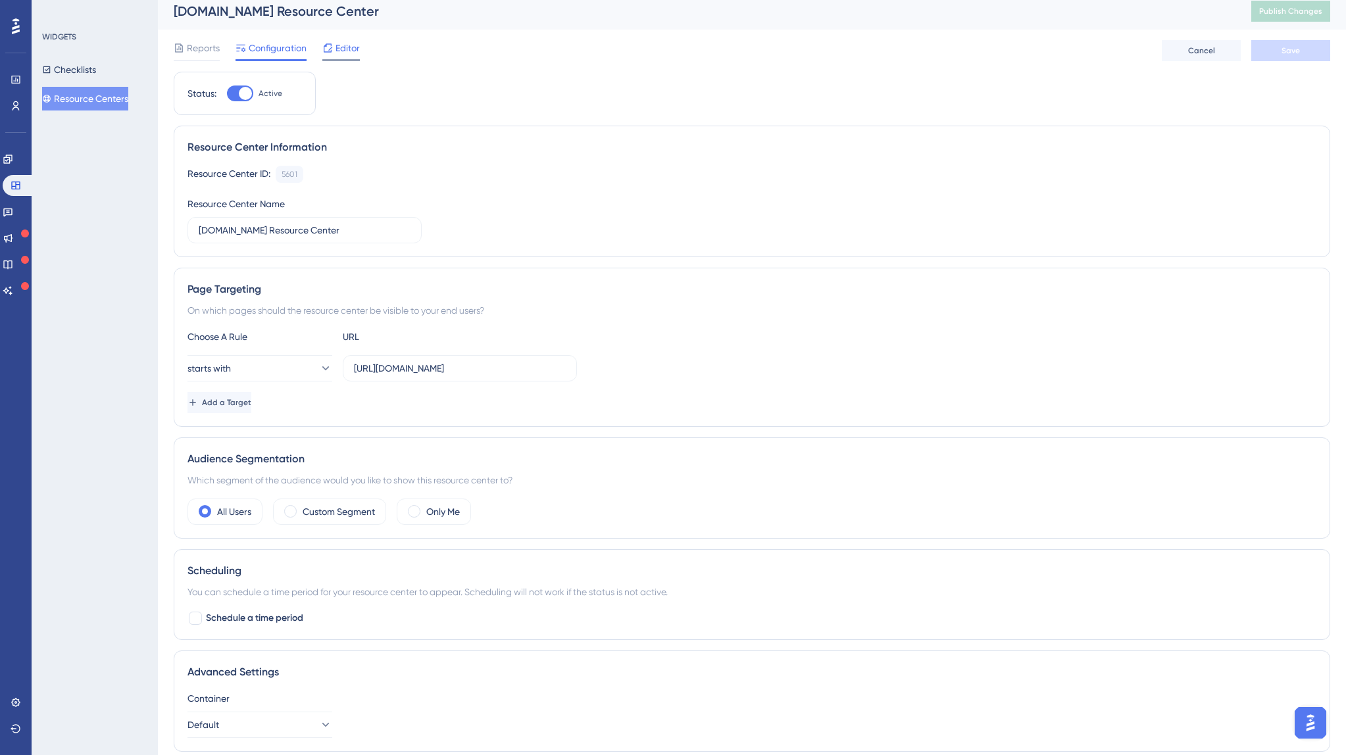
click at [346, 49] on span "Editor" at bounding box center [347, 48] width 24 height 16
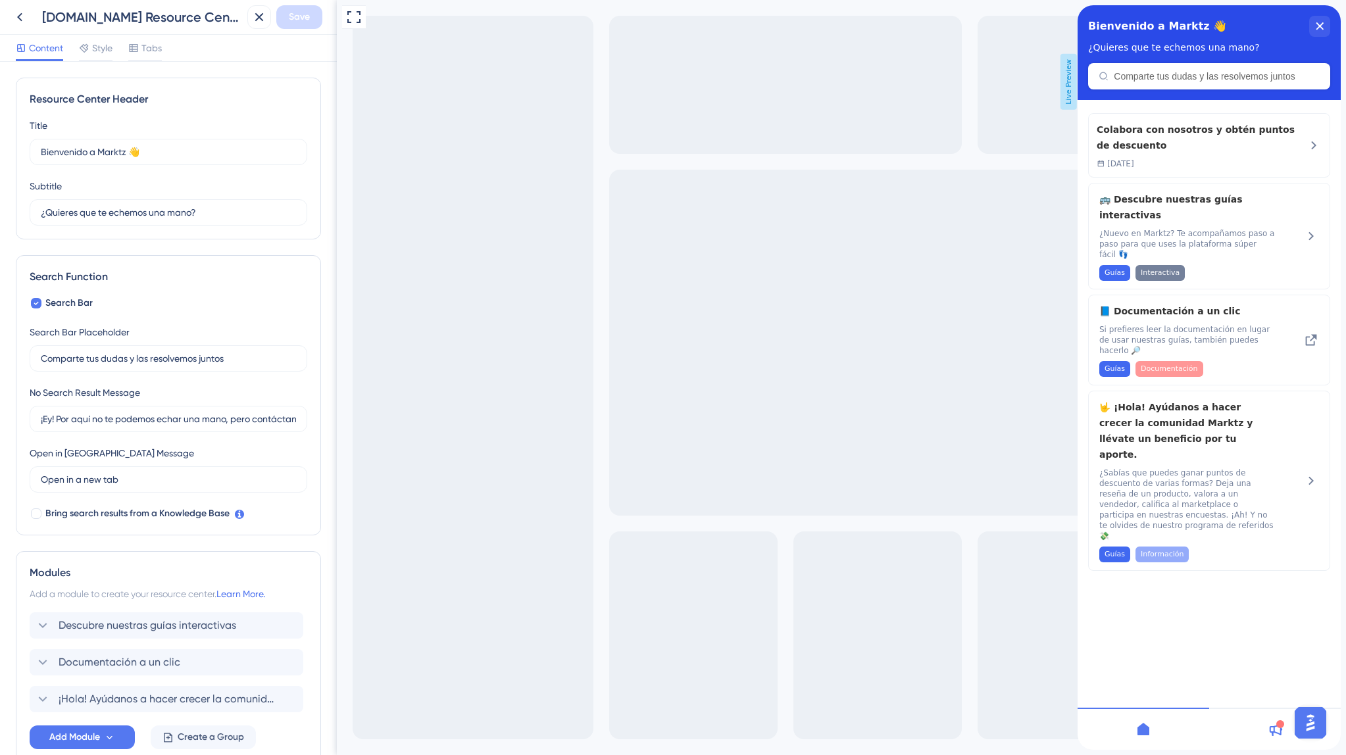
scroll to position [76, 0]
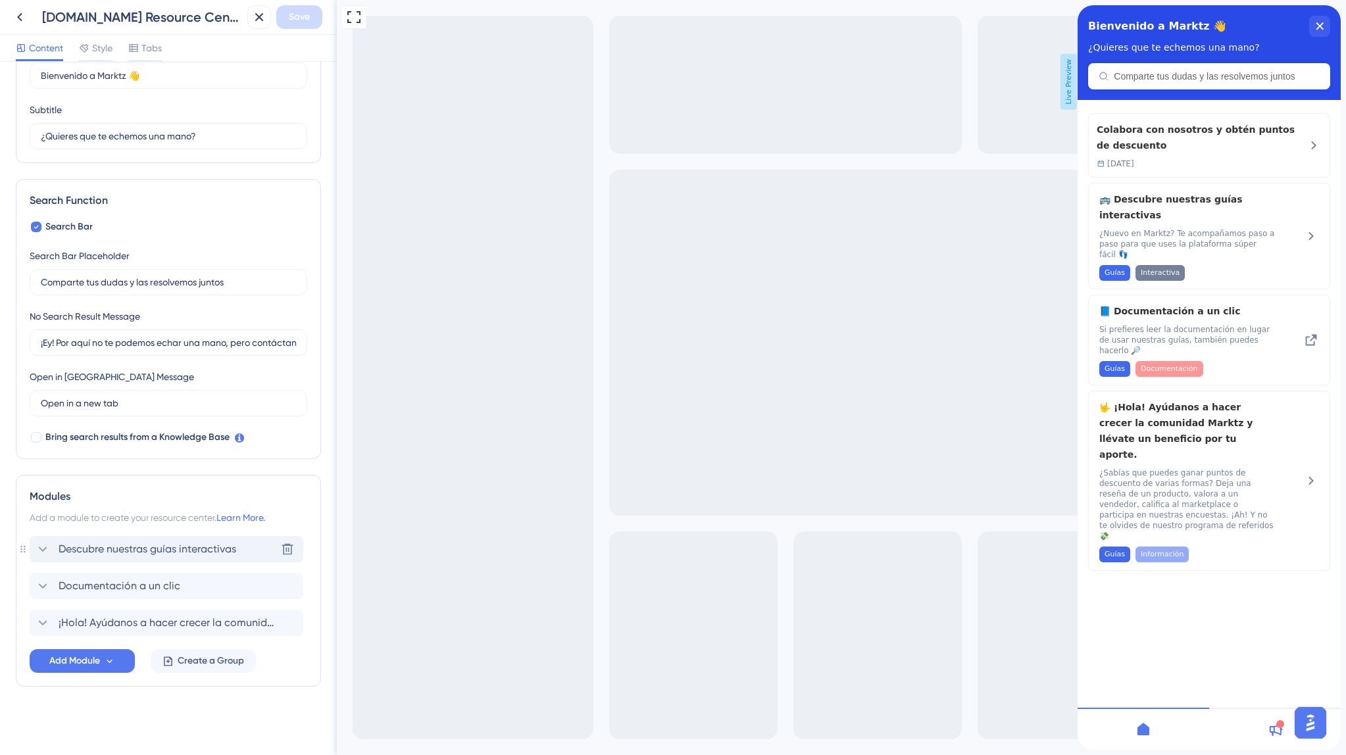
click at [109, 555] on span "Descubre nuestras guías interactivas" at bounding box center [148, 549] width 178 height 16
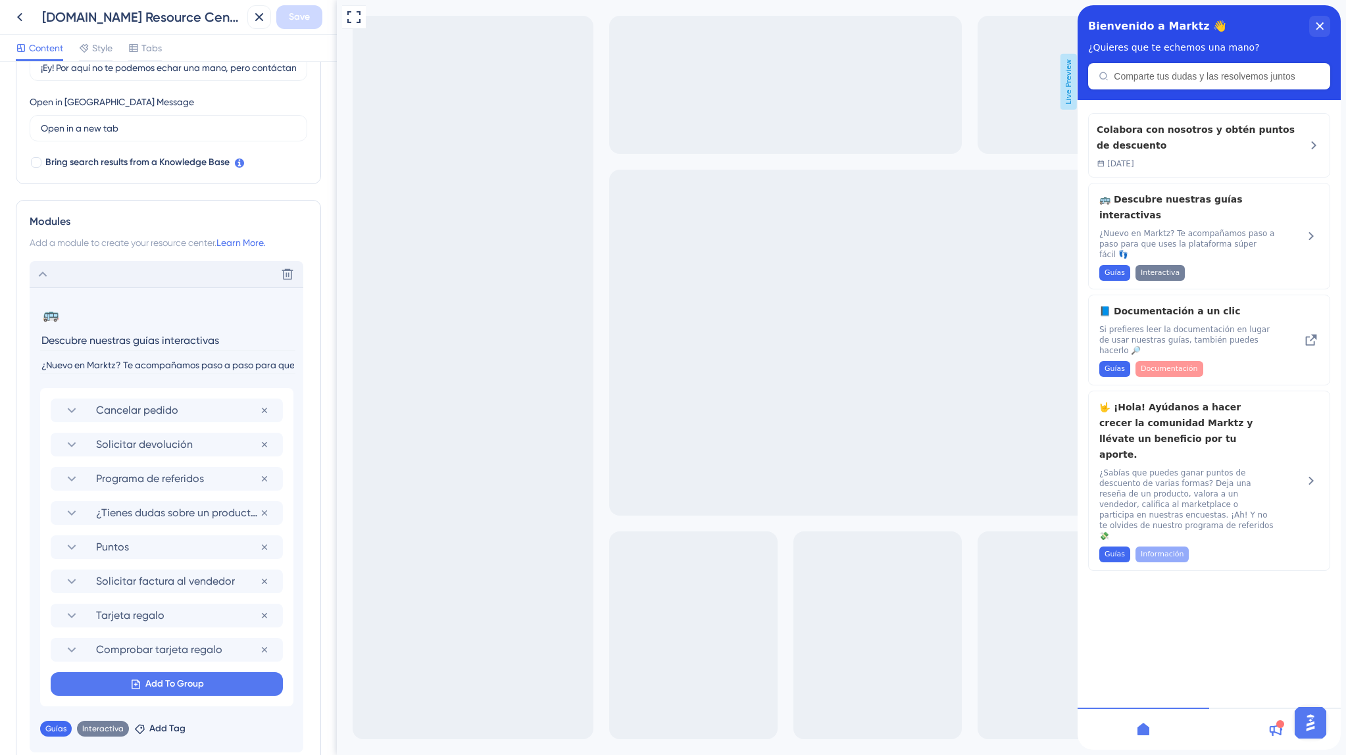
scroll to position [541, 0]
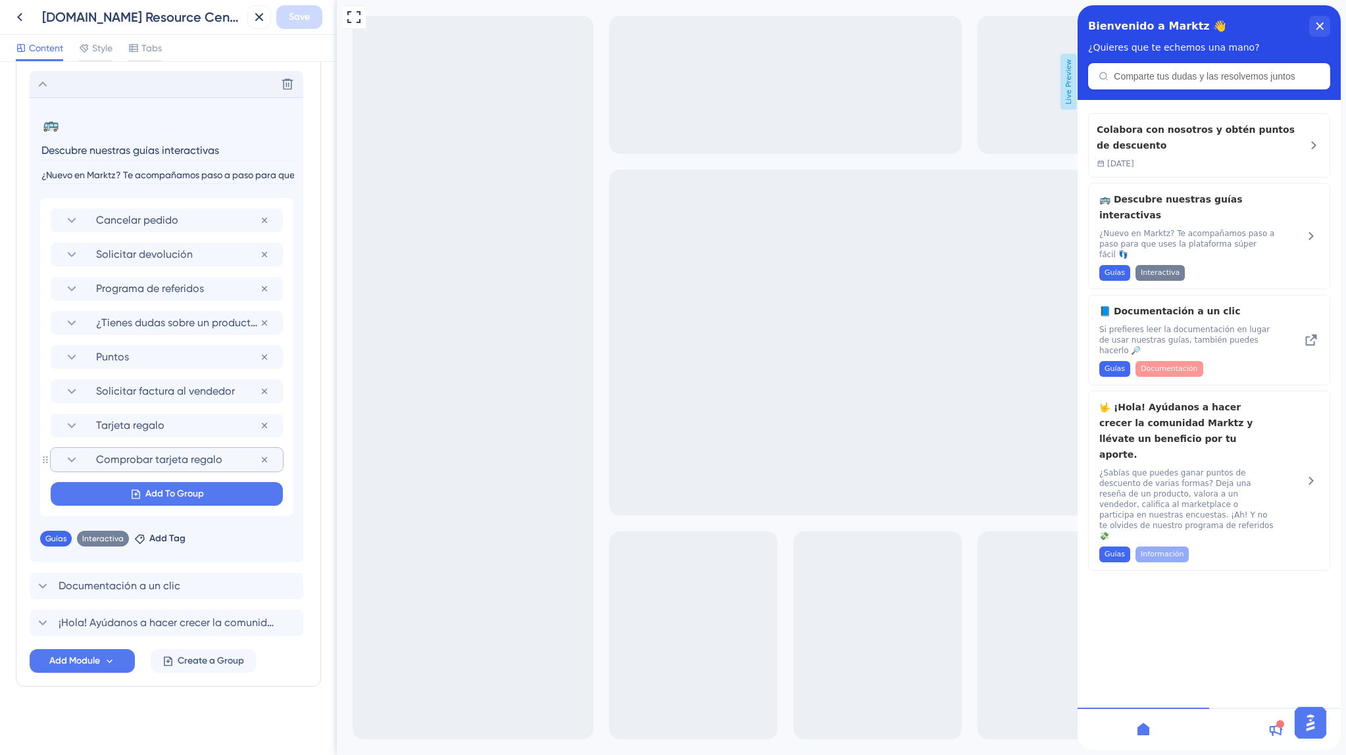
click at [149, 462] on span "Comprobar tarjeta regalo" at bounding box center [178, 460] width 164 height 16
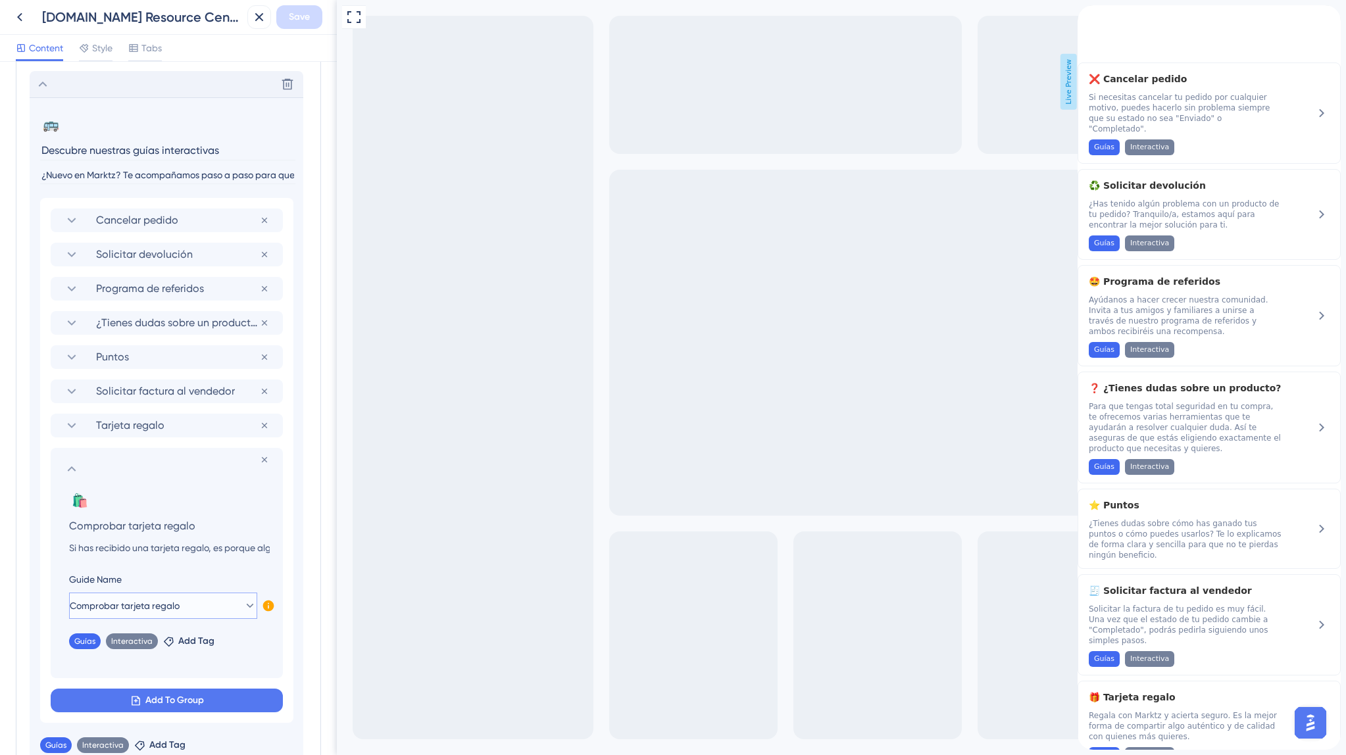
click at [190, 600] on button "Comprobar tarjeta regalo" at bounding box center [163, 606] width 188 height 26
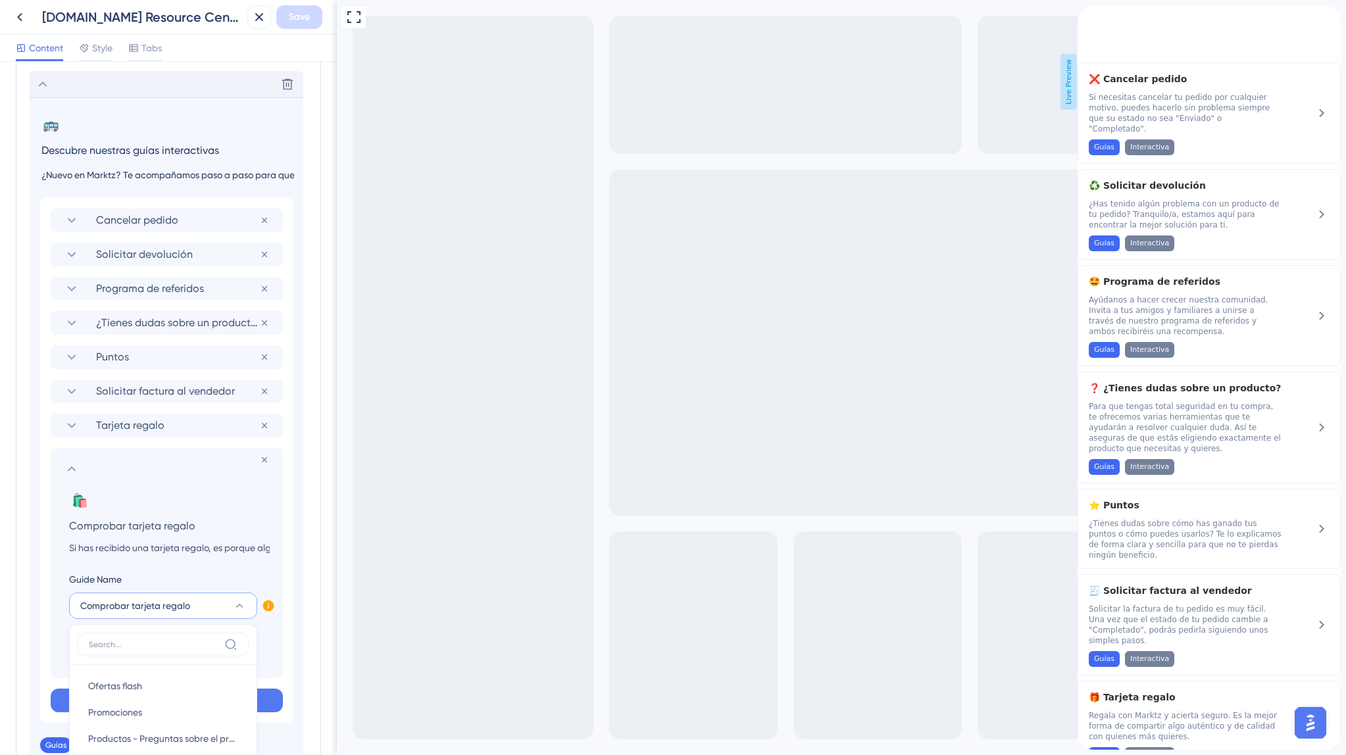
scroll to position [887, 0]
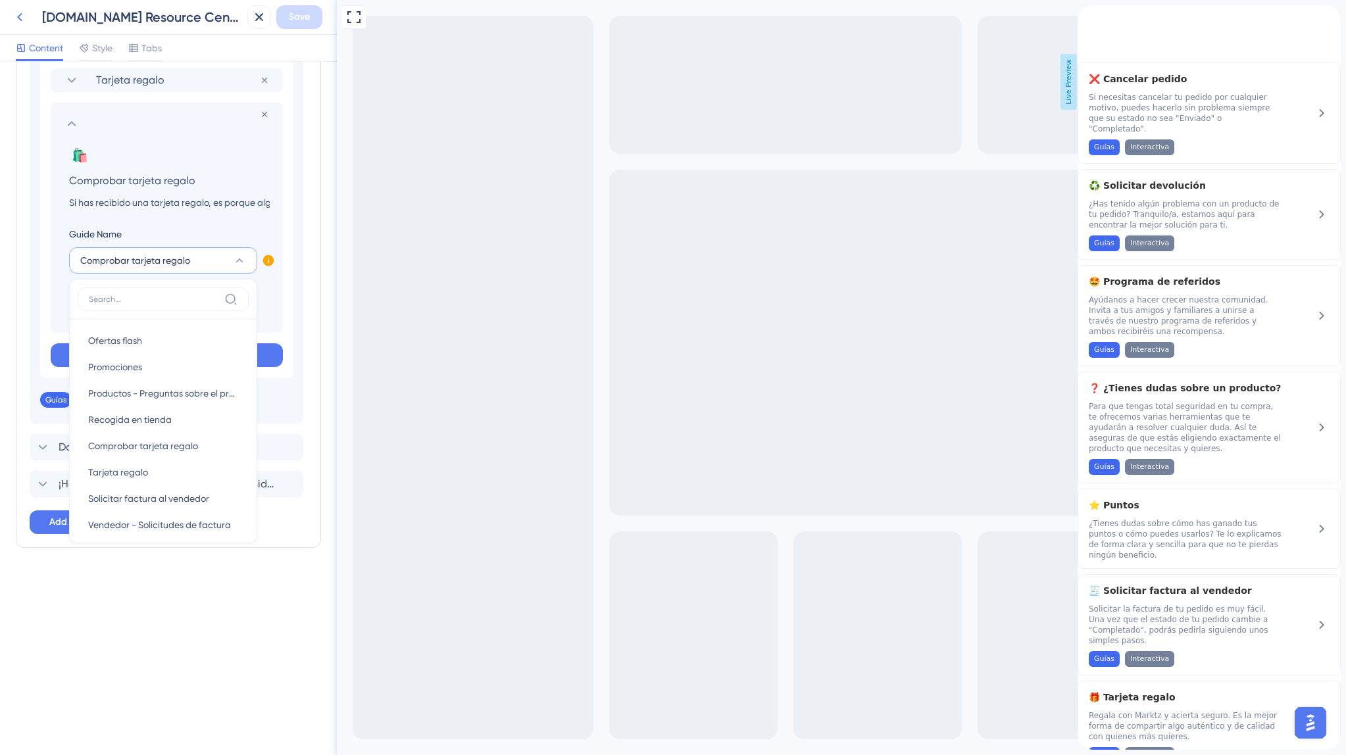
click at [25, 16] on icon at bounding box center [20, 17] width 16 height 16
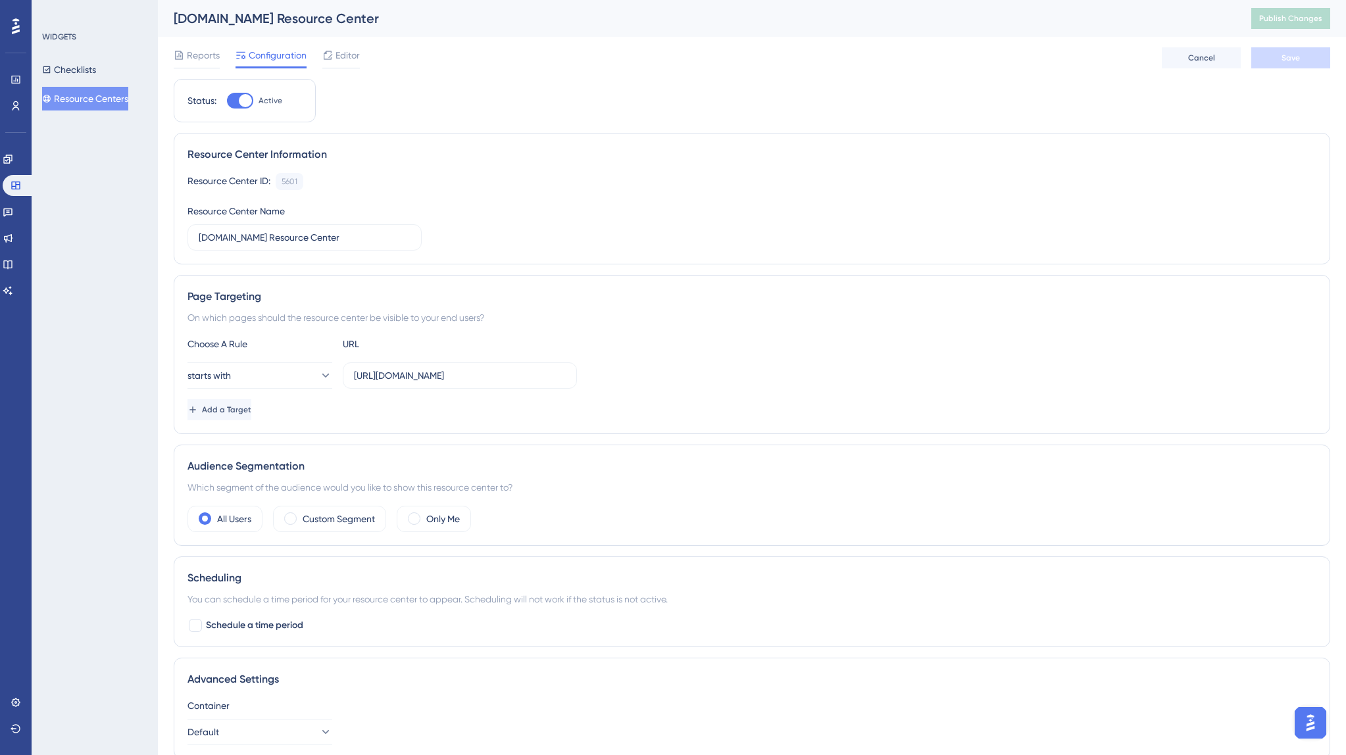
click at [18, 19] on icon at bounding box center [16, 26] width 8 height 16
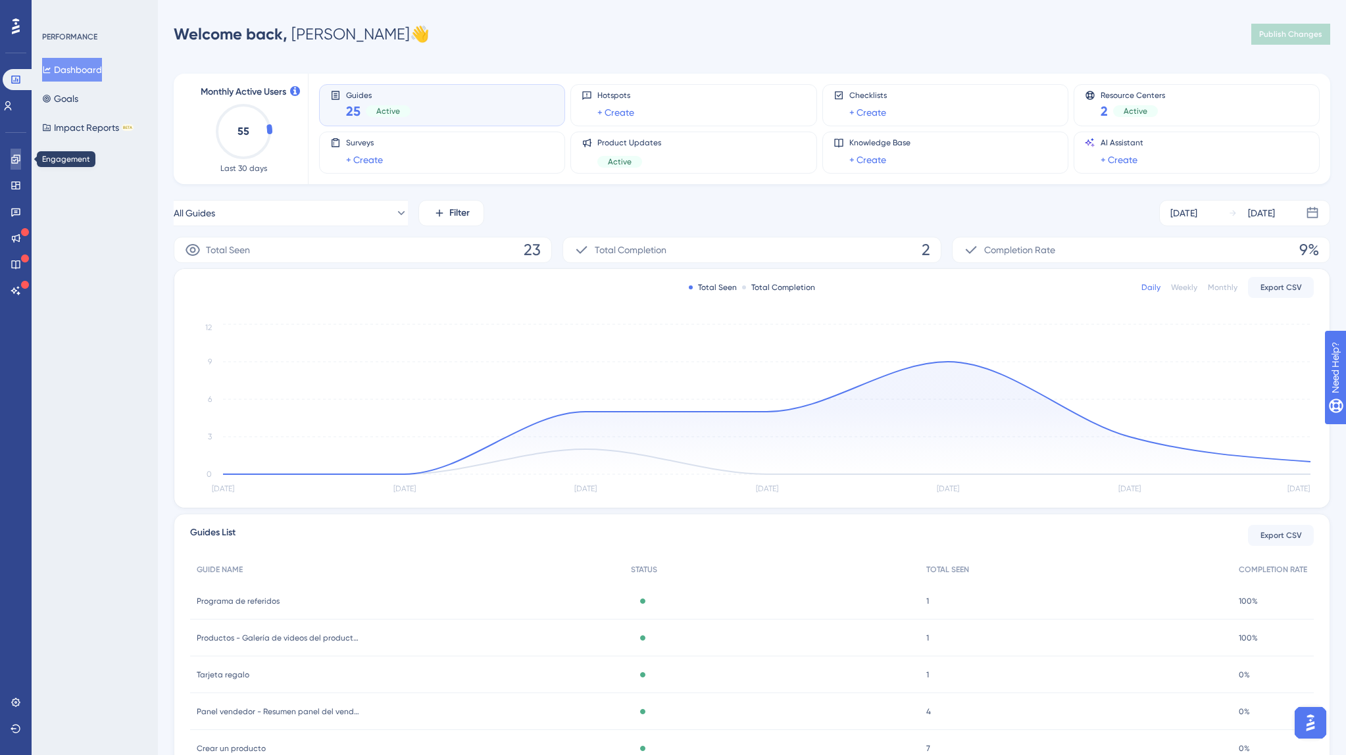
click at [18, 161] on icon at bounding box center [16, 159] width 11 height 11
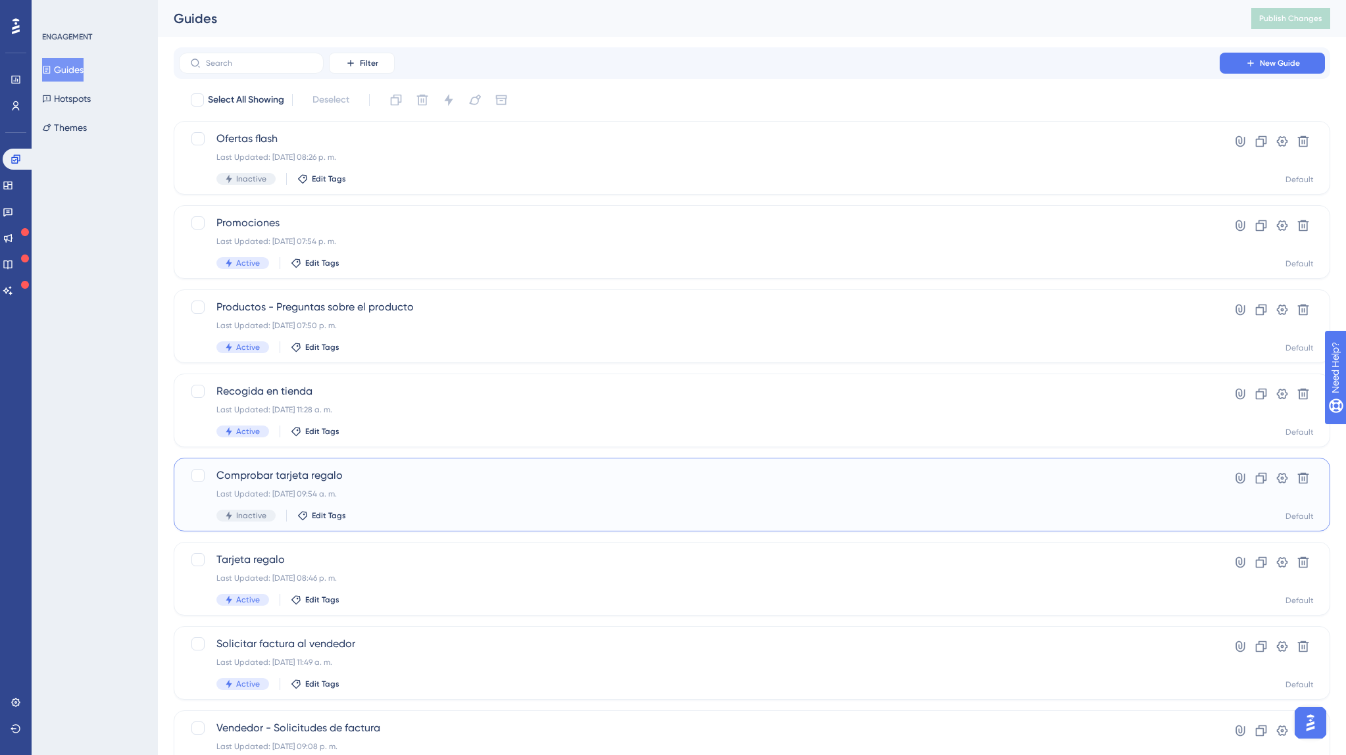
click at [317, 484] on div "Comprobar tarjeta regalo Last Updated: [DATE] 09:54 a. m. Inactive Edit Tags" at bounding box center [698, 495] width 965 height 54
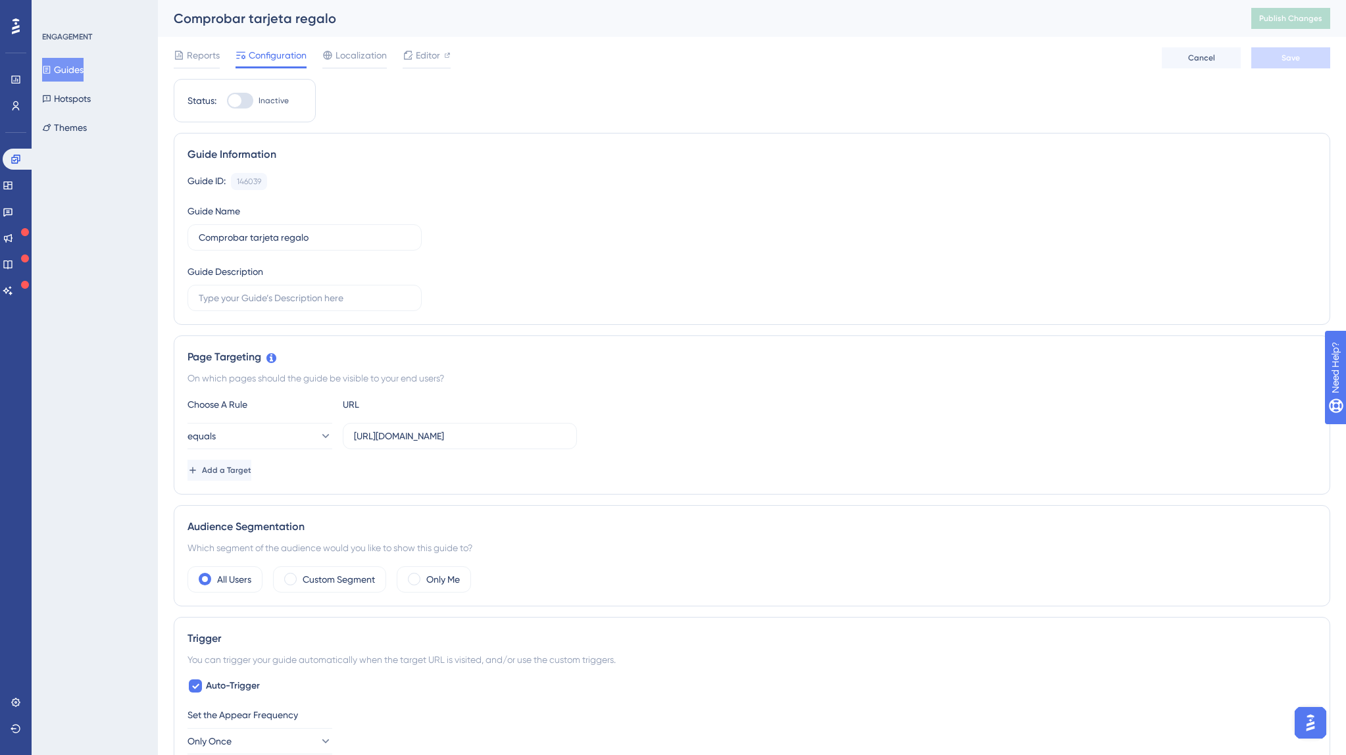
click at [255, 99] on label "Inactive" at bounding box center [258, 101] width 62 height 16
click at [227, 101] on input "Inactive" at bounding box center [226, 101] width 1 height 1
checkbox input "false"
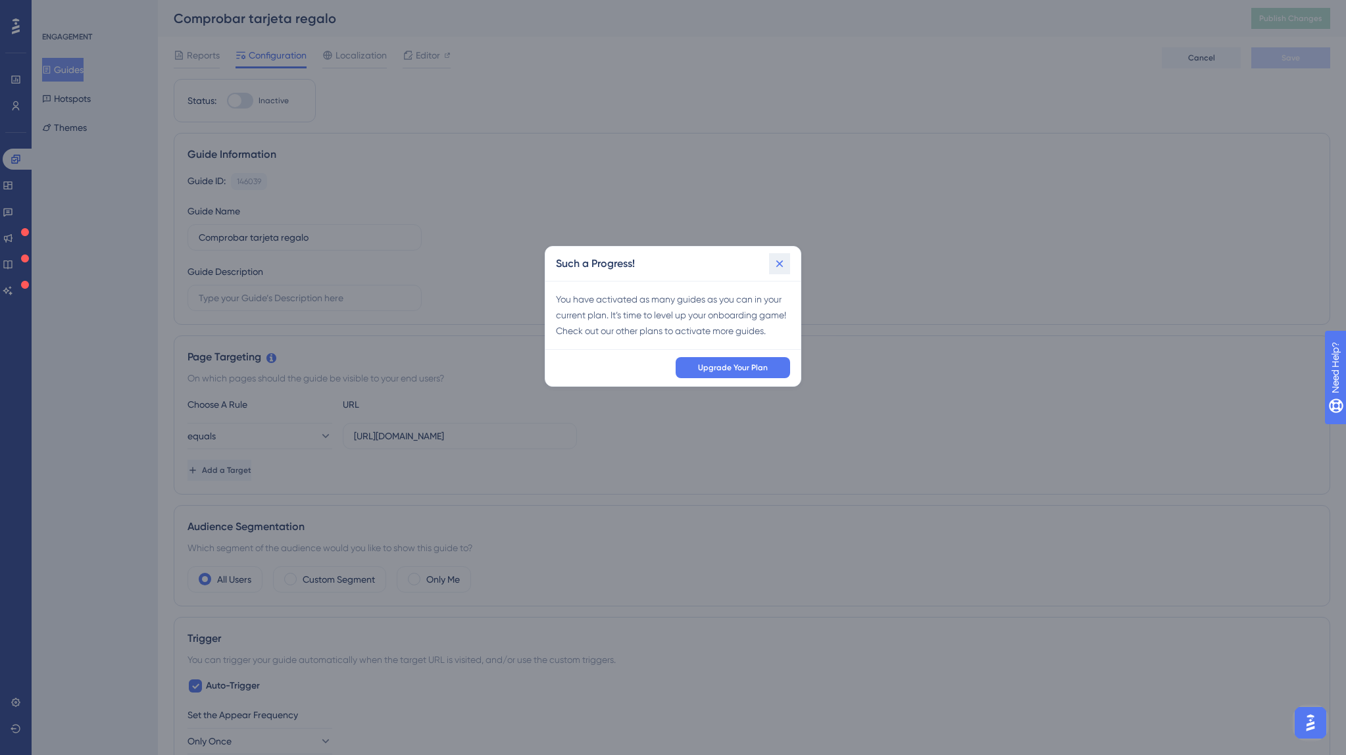
click at [785, 260] on icon at bounding box center [779, 263] width 13 height 13
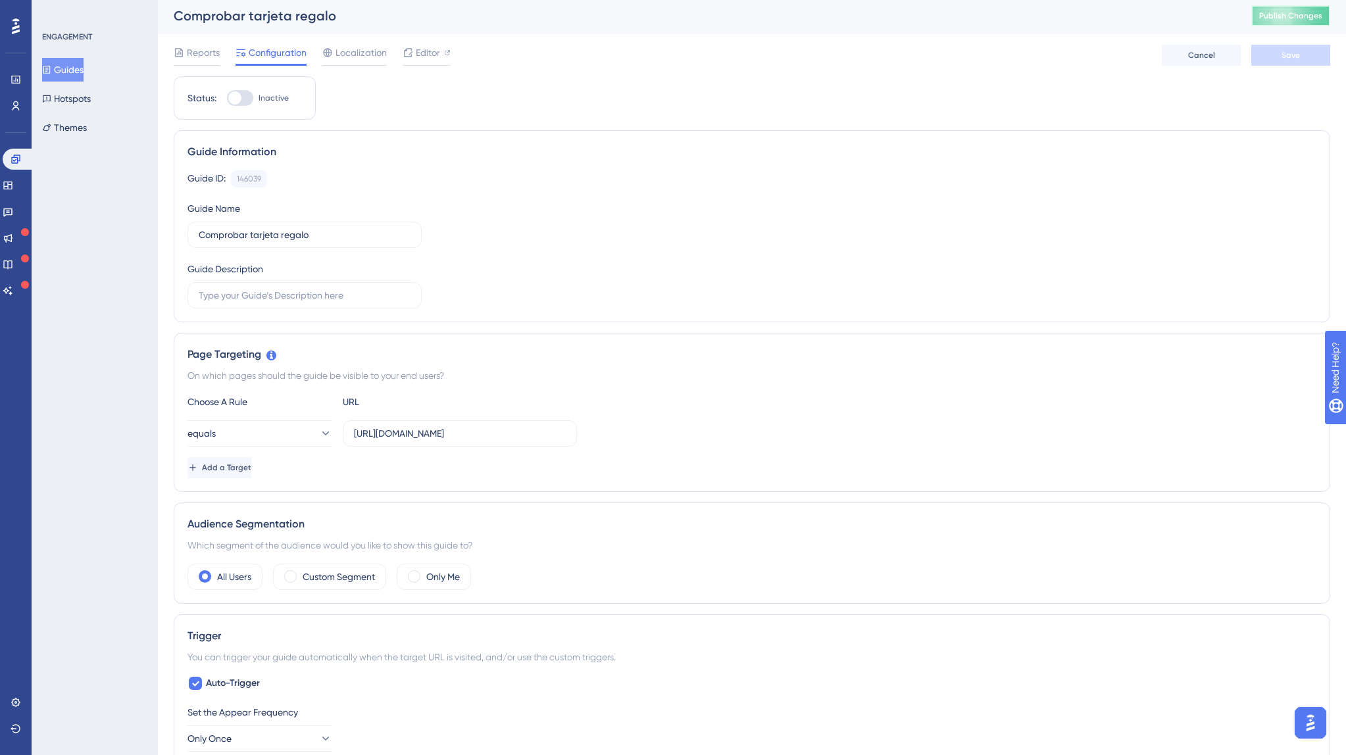
scroll to position [3, 0]
click at [1275, 21] on button "Publish Changes" at bounding box center [1290, 15] width 79 height 21
click at [1300, 17] on span "Publish Changes" at bounding box center [1290, 18] width 63 height 11
click at [84, 65] on button "Guides" at bounding box center [62, 70] width 41 height 24
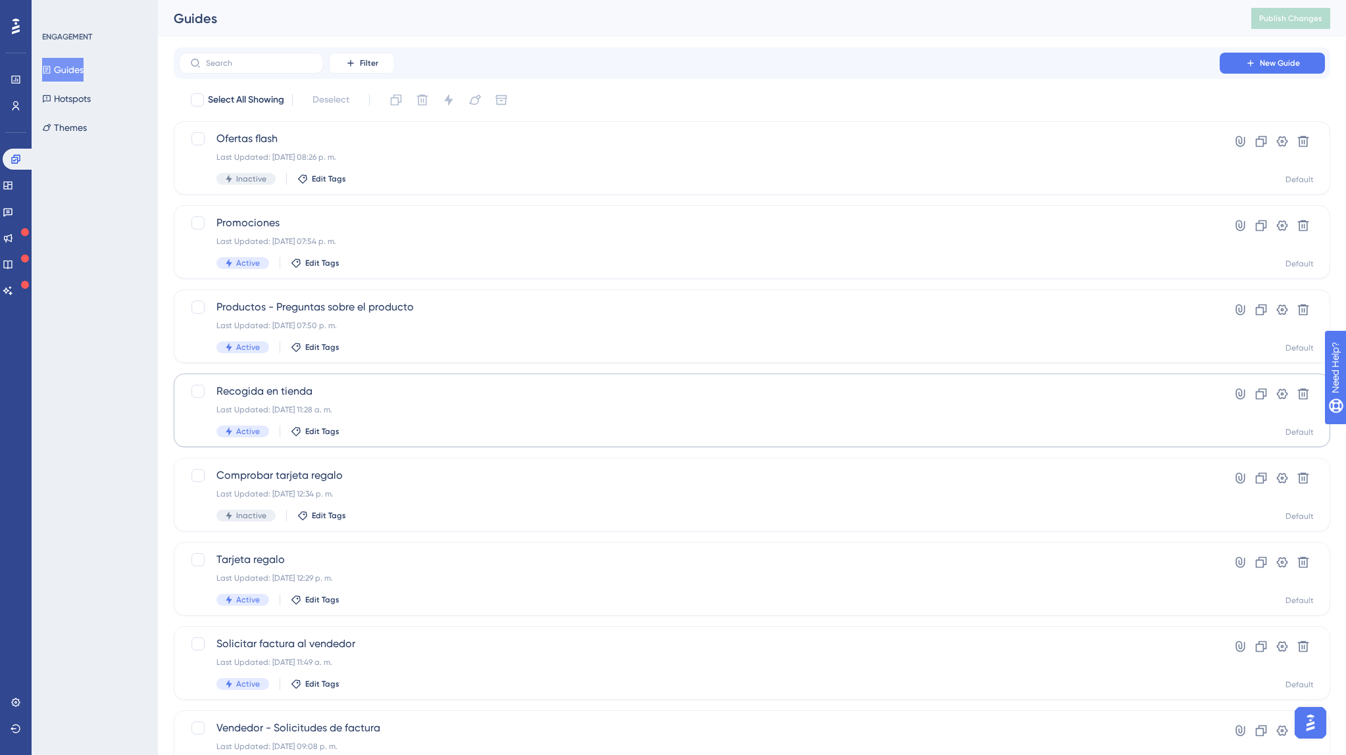
scroll to position [266, 0]
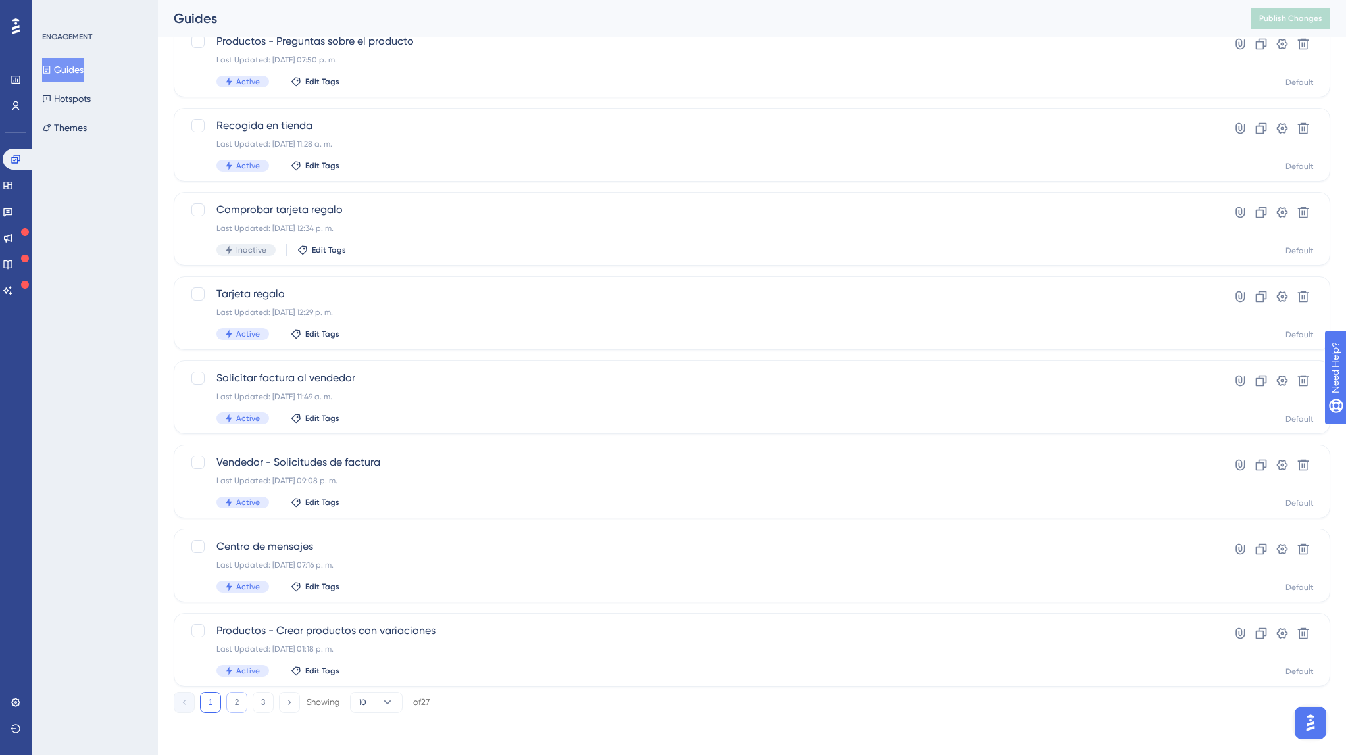
click at [237, 698] on button "2" at bounding box center [236, 702] width 21 height 21
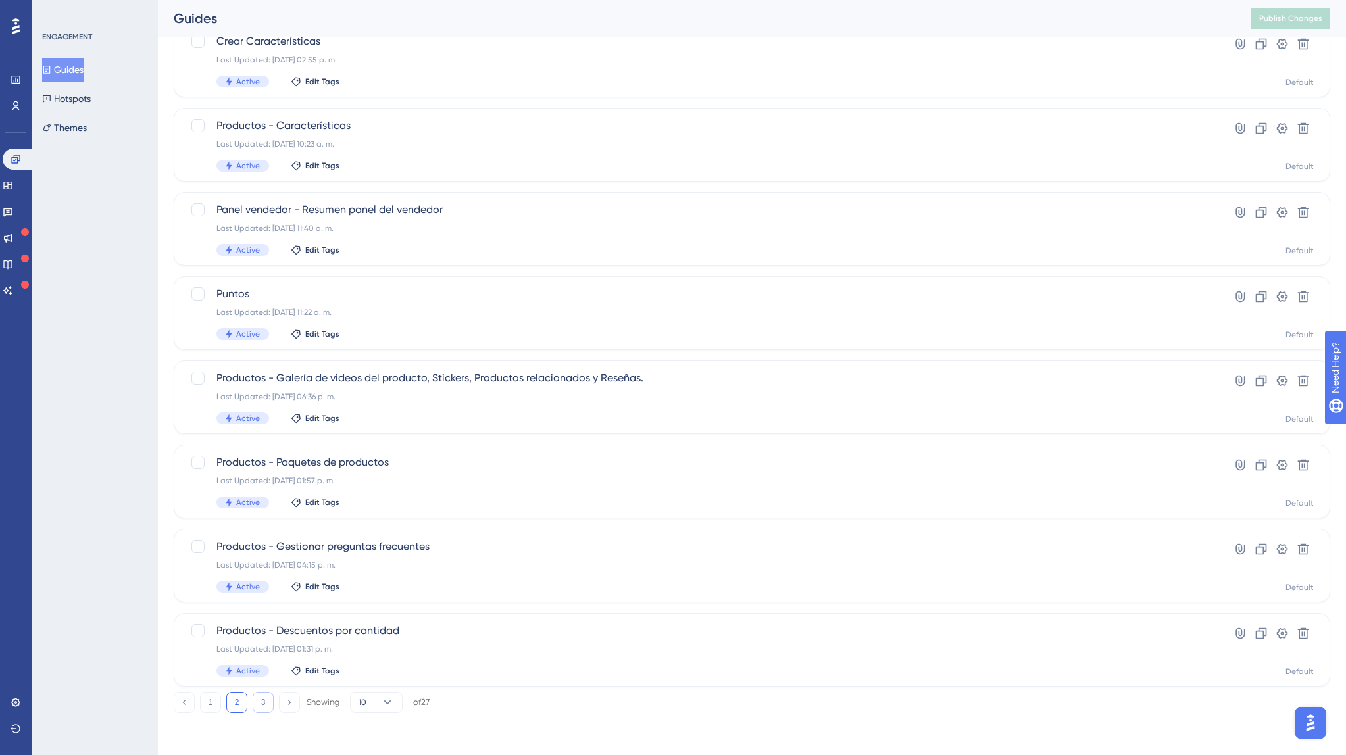
click at [260, 700] on button "3" at bounding box center [263, 702] width 21 height 21
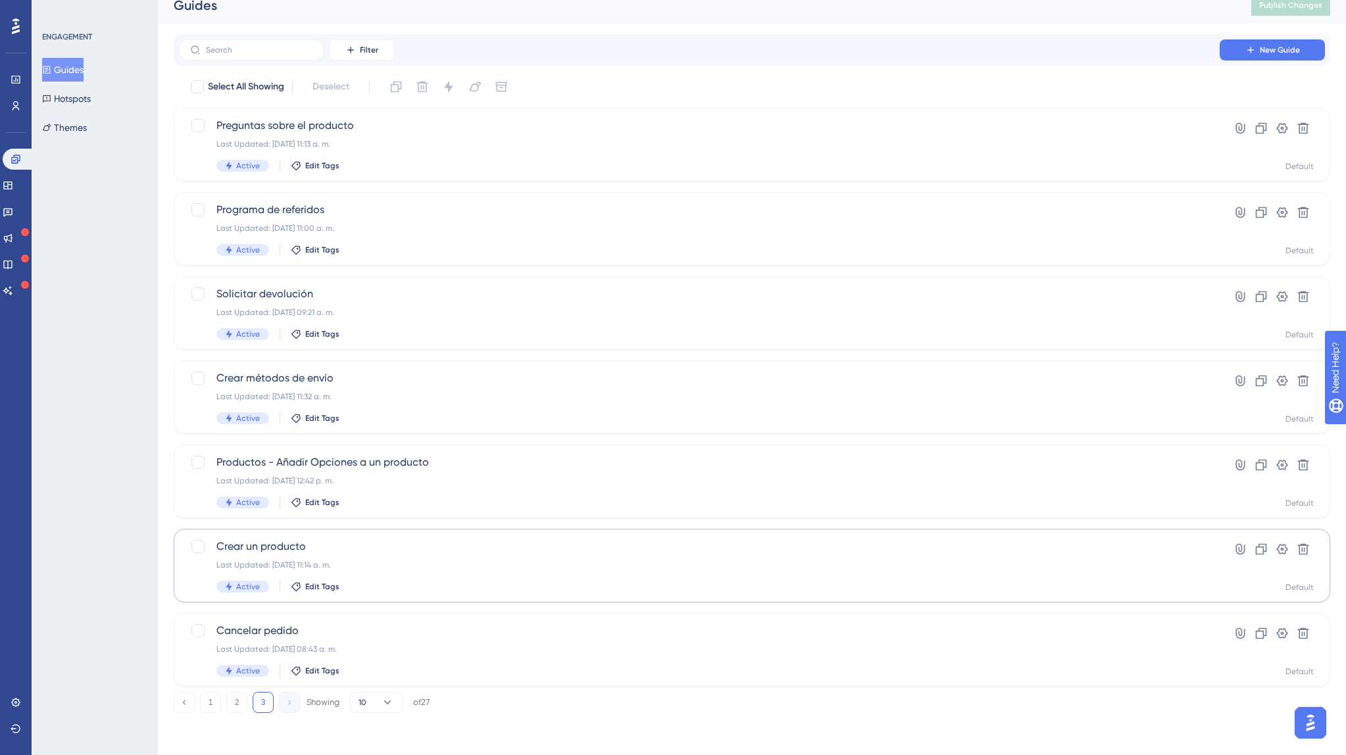
scroll to position [0, 0]
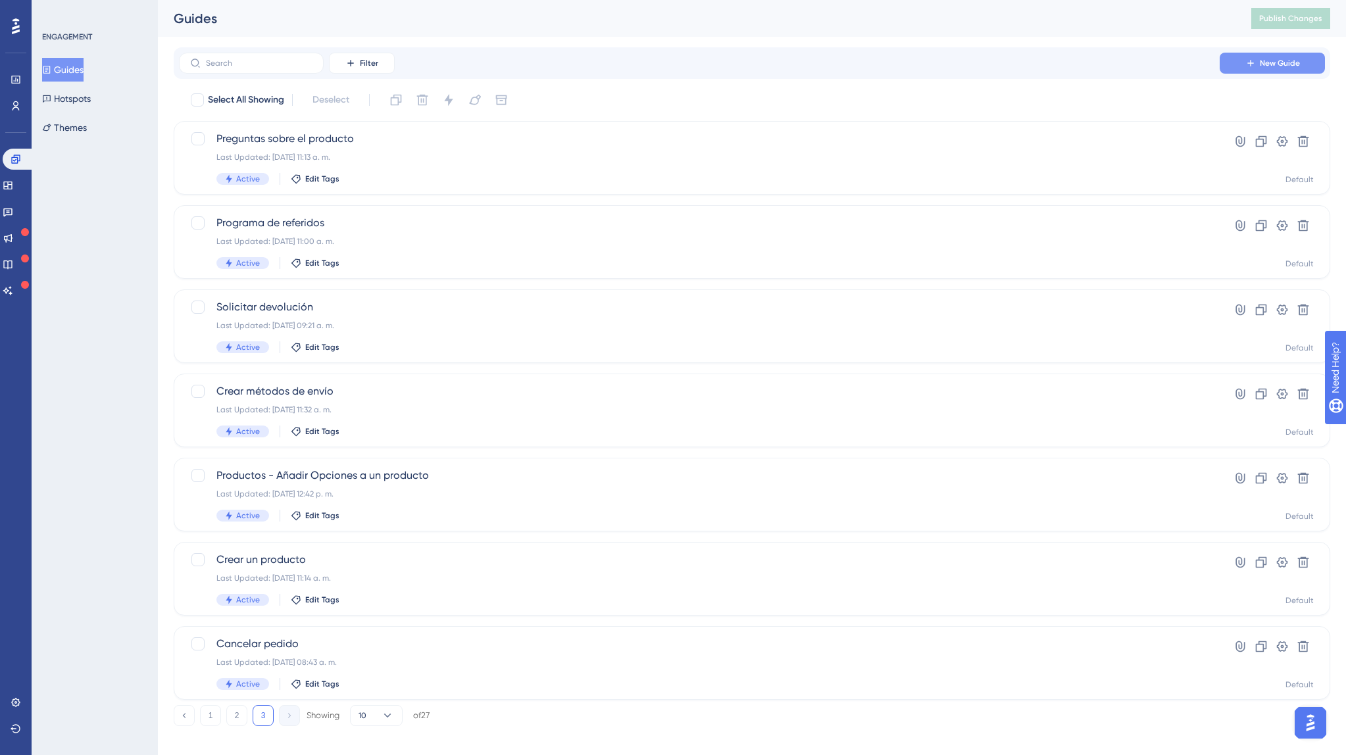
click at [1268, 56] on button "New Guide" at bounding box center [1271, 63] width 105 height 21
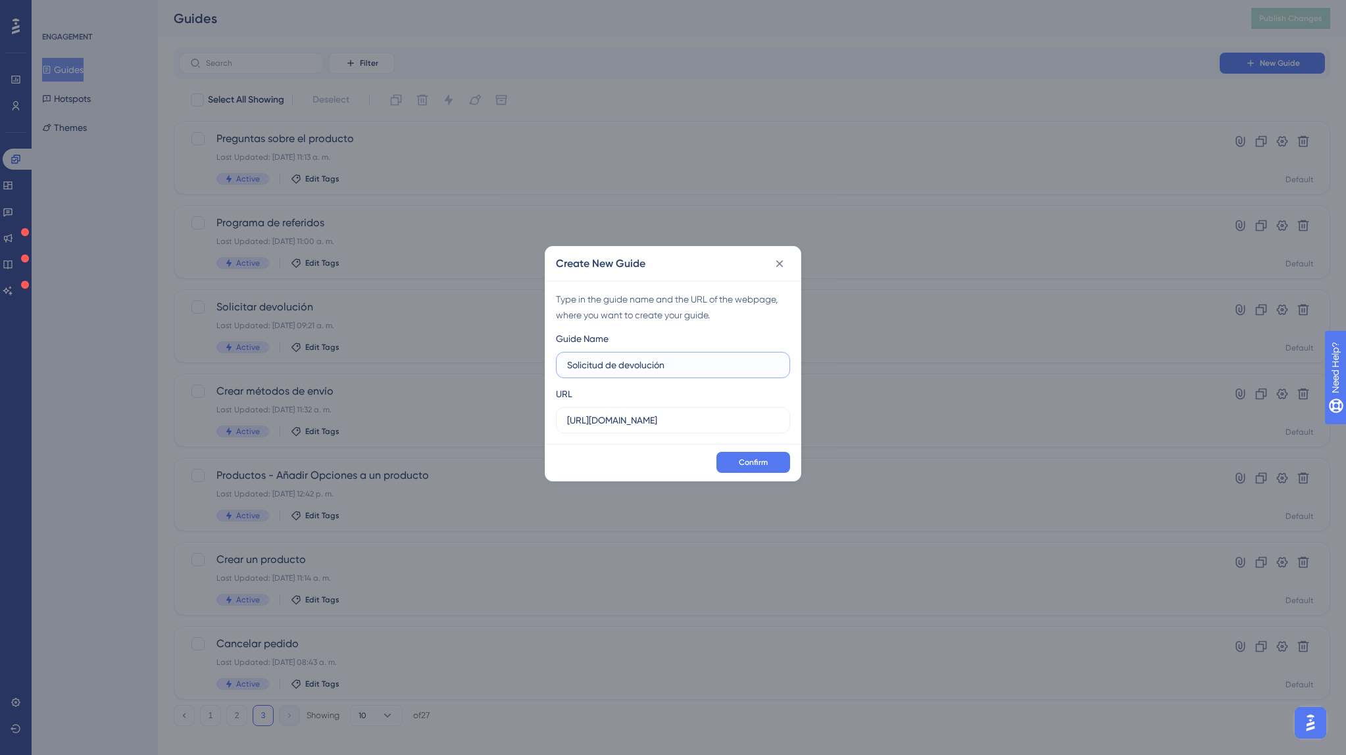
drag, startPoint x: 603, startPoint y: 368, endPoint x: 606, endPoint y: 375, distance: 7.1
click at [603, 368] on input "Solicitud de devolución" at bounding box center [673, 365] width 212 height 14
type input "Solicitudes de devolución"
click at [666, 417] on input "[URL][DOMAIN_NAME]" at bounding box center [673, 420] width 212 height 14
type input "[URL][DOMAIN_NAME]?"
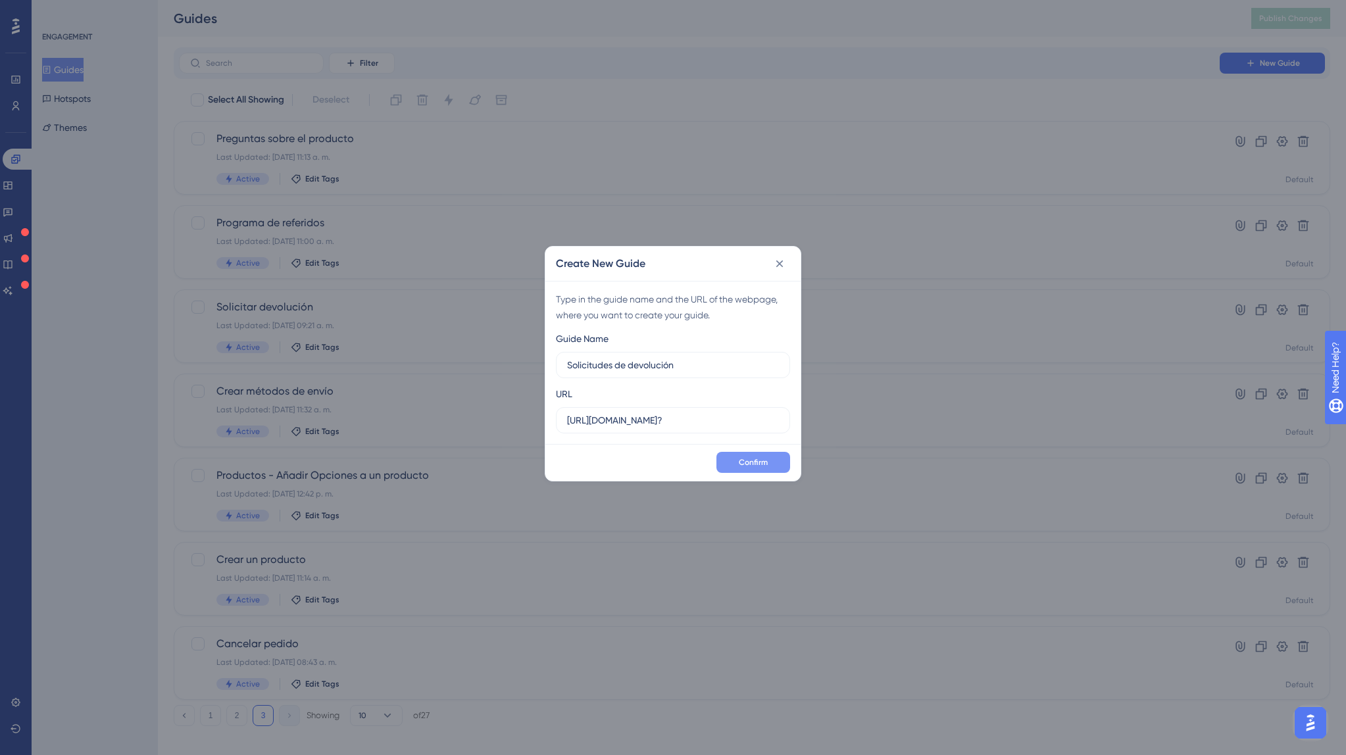
click at [777, 461] on button "Confirm" at bounding box center [753, 462] width 74 height 21
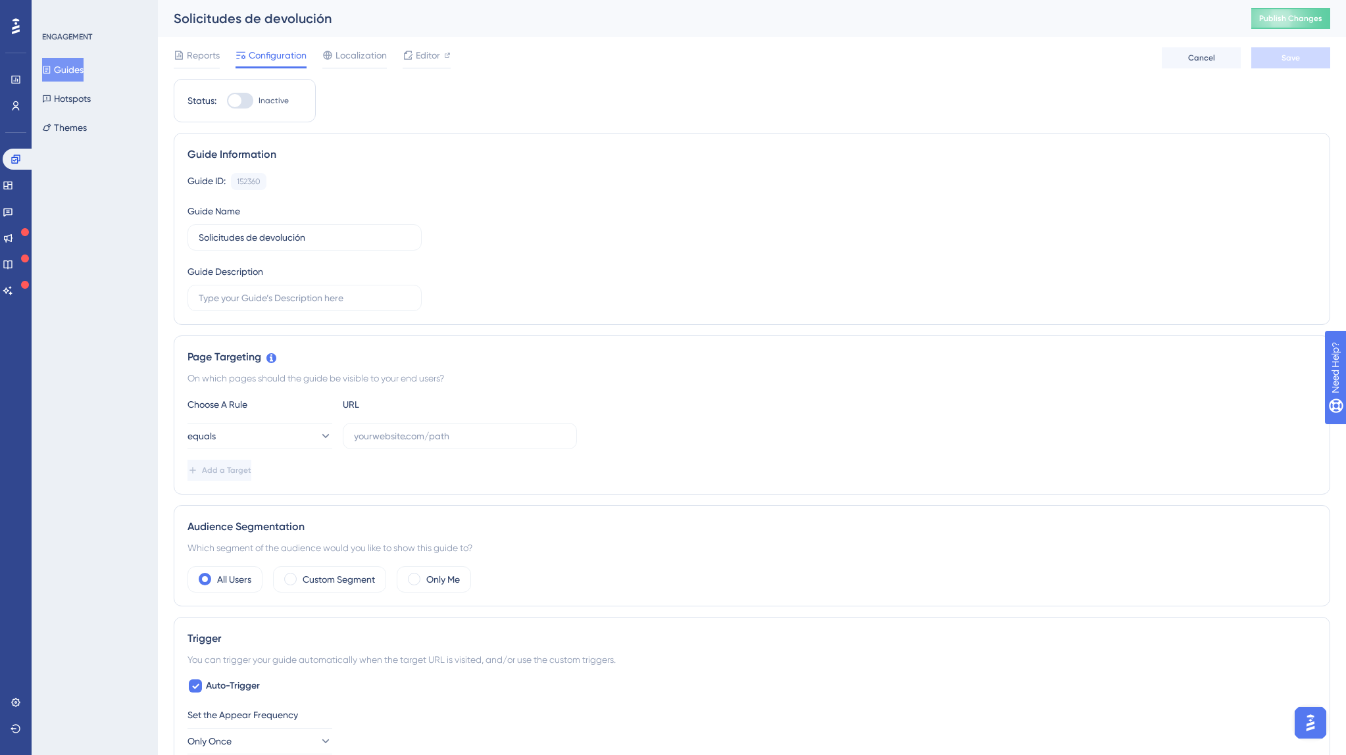
click at [80, 72] on button "Guides" at bounding box center [62, 70] width 41 height 24
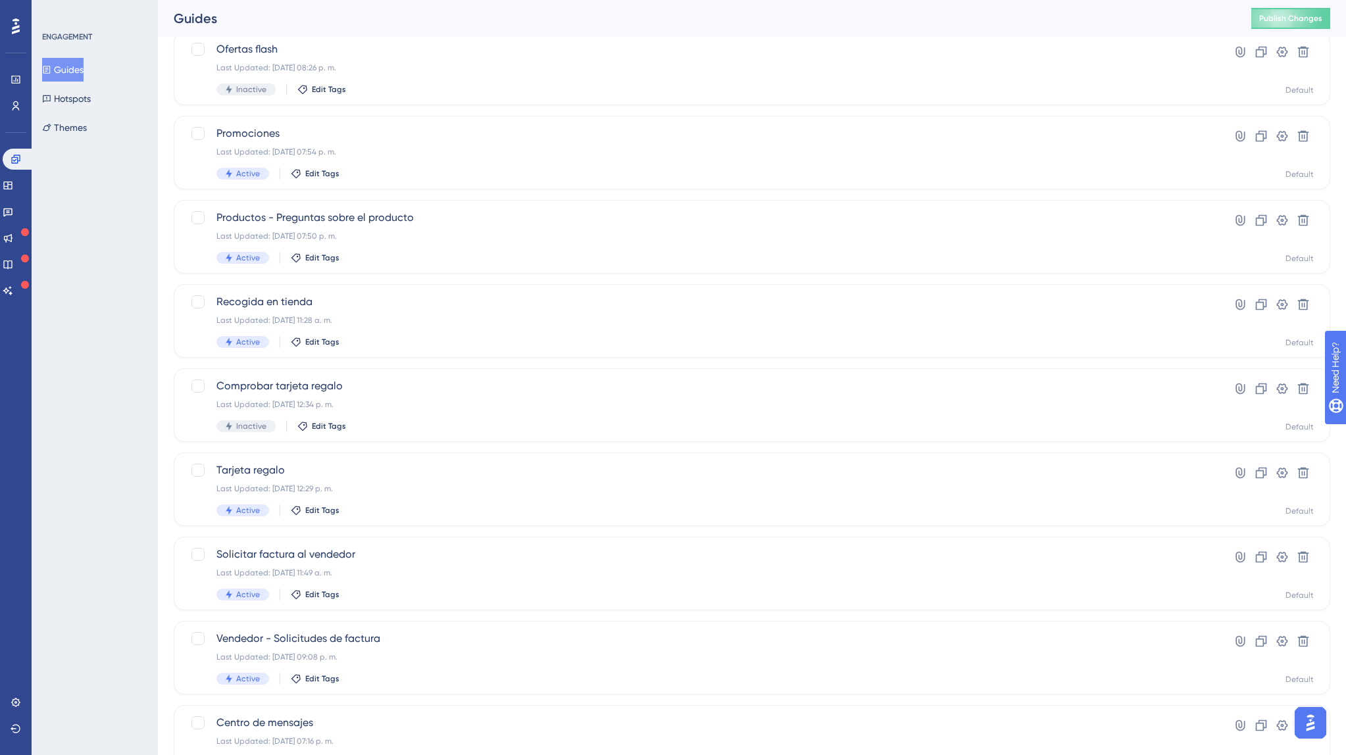
scroll to position [266, 0]
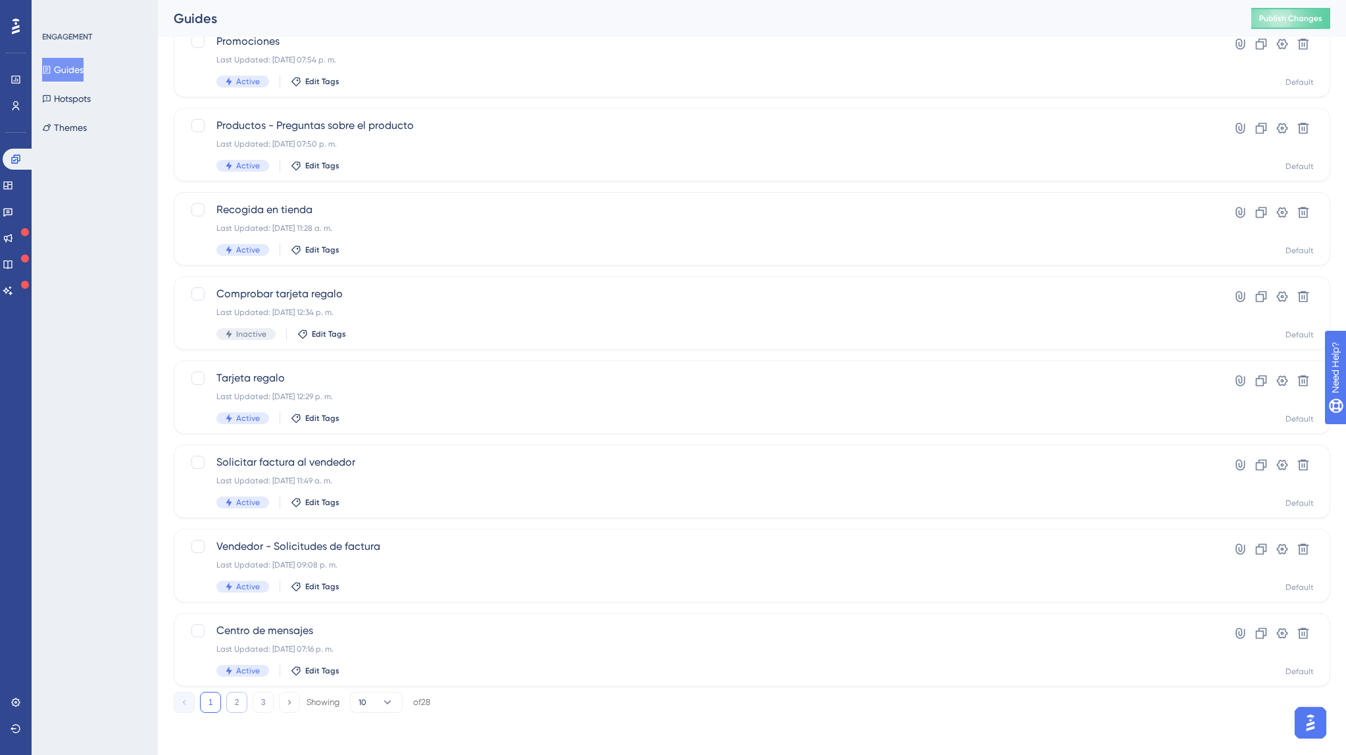
click at [243, 702] on button "2" at bounding box center [236, 702] width 21 height 21
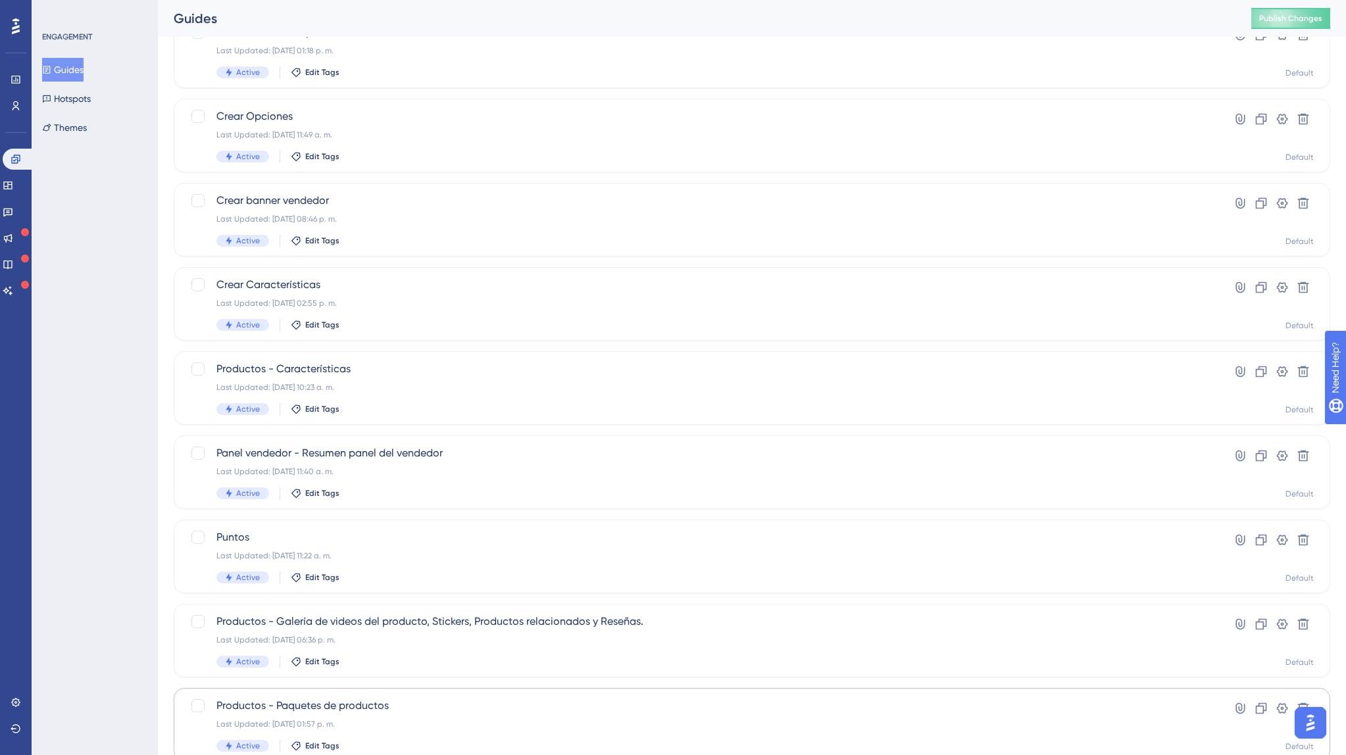
scroll to position [244, 0]
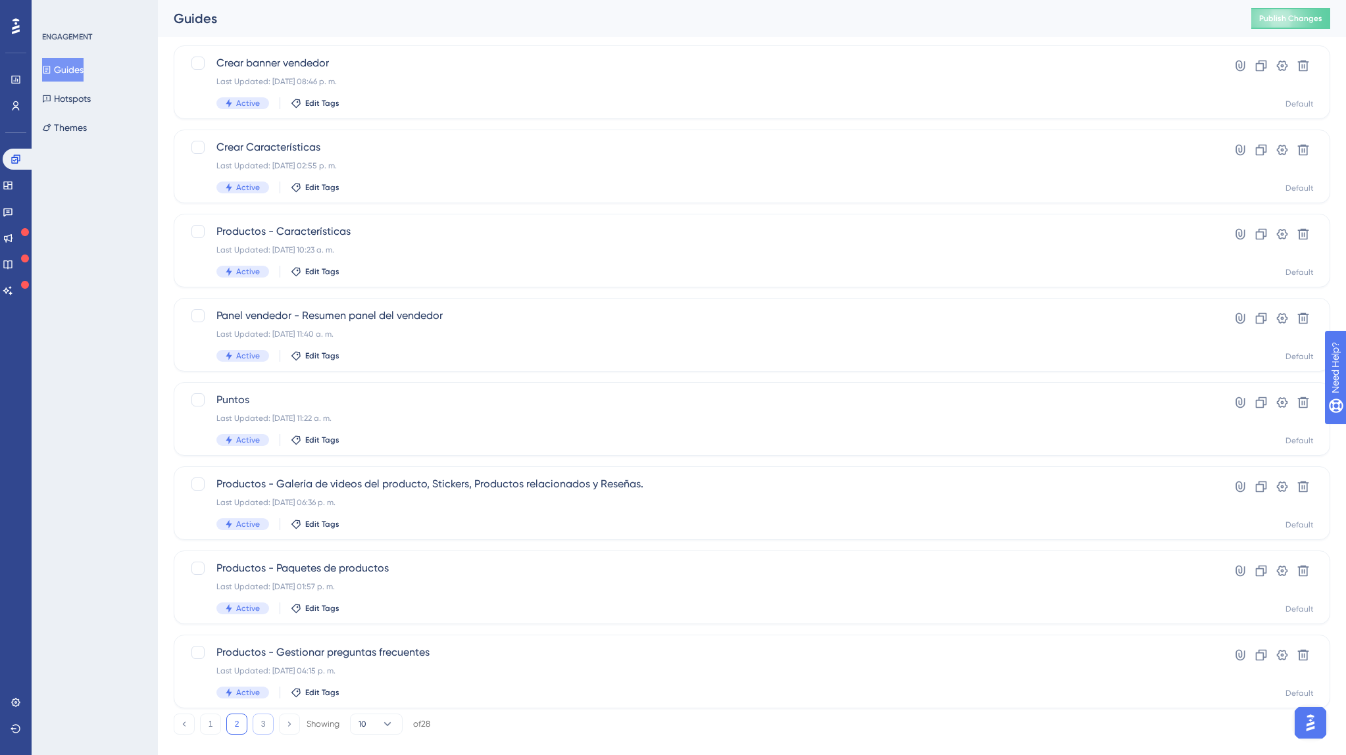
click at [256, 723] on button "3" at bounding box center [263, 724] width 21 height 21
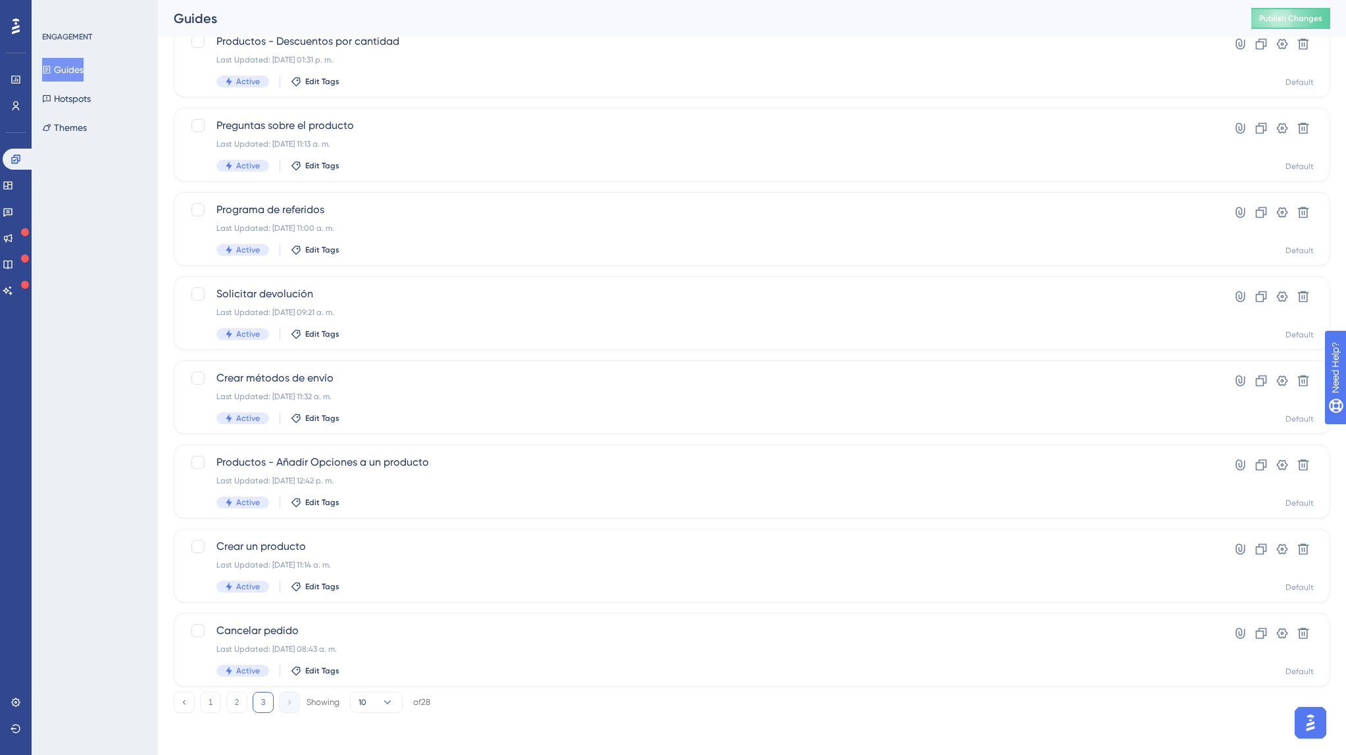
click at [262, 704] on button "3" at bounding box center [263, 702] width 21 height 21
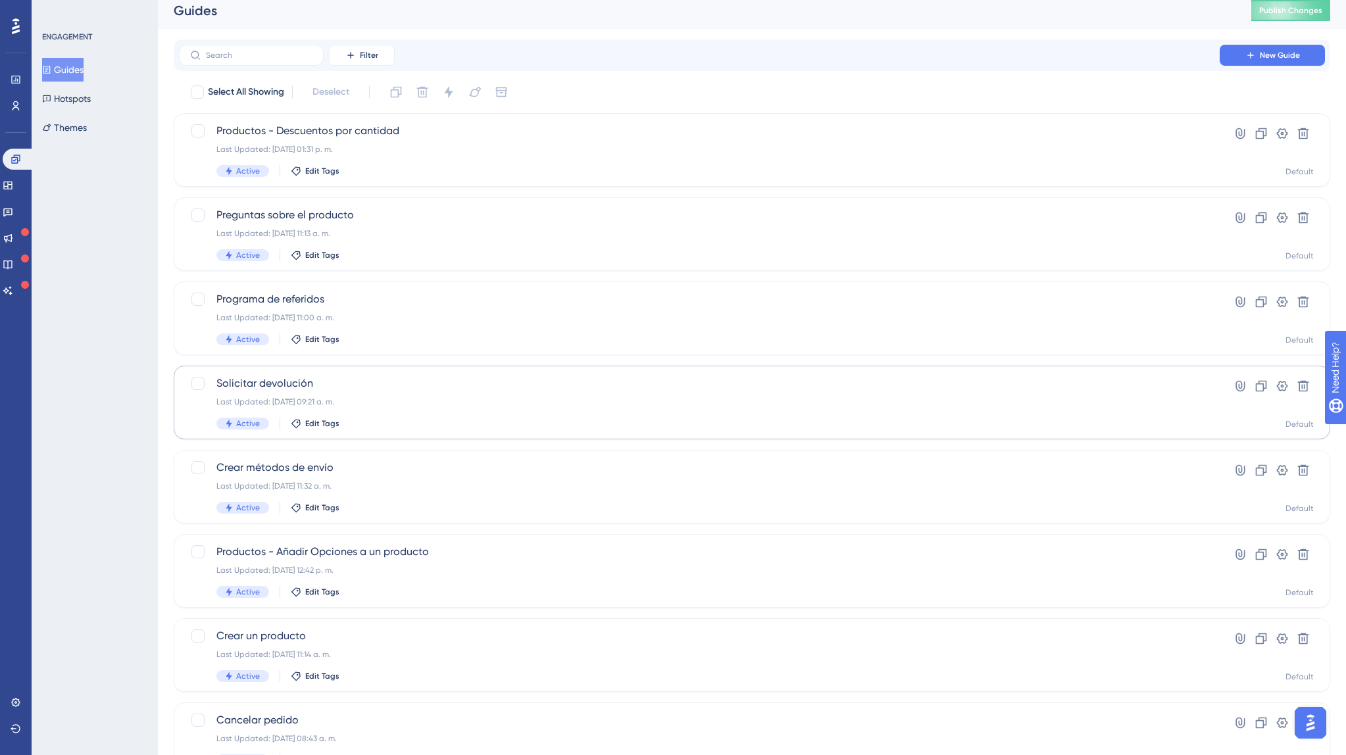
scroll to position [9, 0]
